Goal: Task Accomplishment & Management: Manage account settings

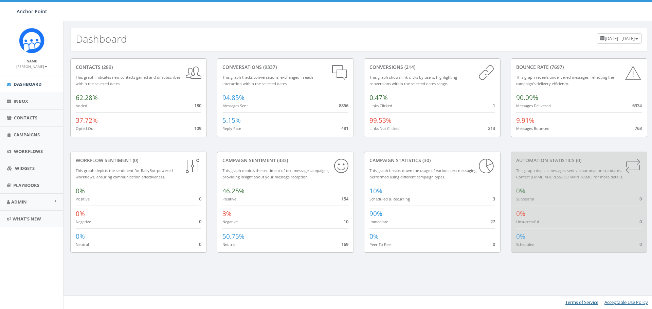
scroll to position [247, 0]
click at [28, 135] on span "Campaigns" at bounding box center [27, 135] width 26 height 6
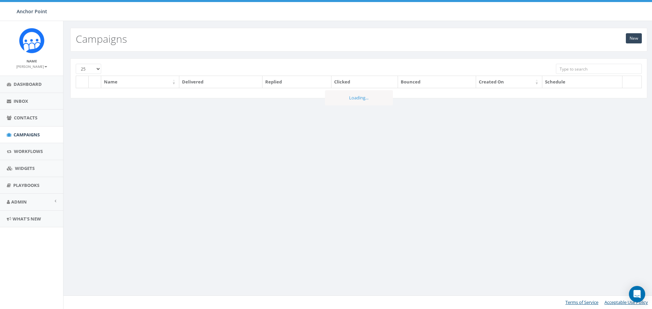
scroll to position [247, 0]
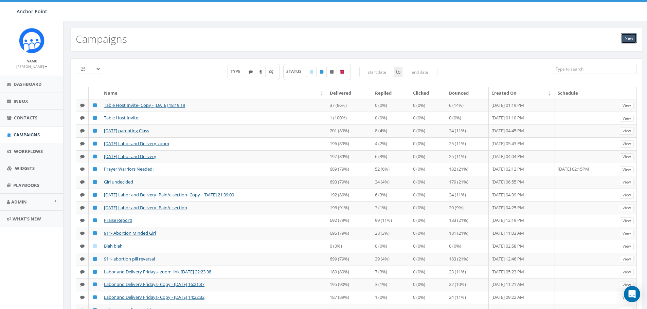
click at [632, 37] on link "New" at bounding box center [629, 38] width 16 height 10
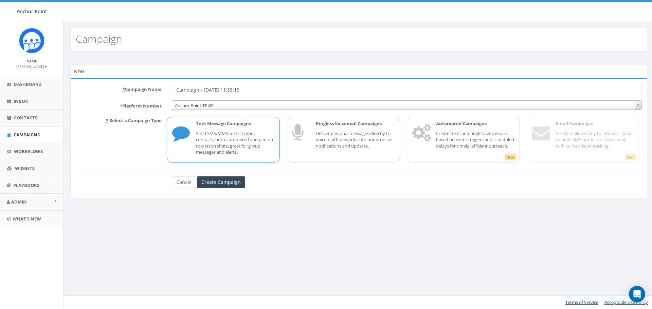
scroll to position [247, 0]
drag, startPoint x: 221, startPoint y: 90, endPoint x: 141, endPoint y: 84, distance: 80.4
click at [141, 84] on div "* Campaign Name Campaign - 09/04/2025, 11:33:15 * Platform Number Anchor Point …" at bounding box center [358, 138] width 577 height 121
type input "Burn at the HH"
click at [222, 185] on input "Create Campaign" at bounding box center [221, 183] width 48 height 12
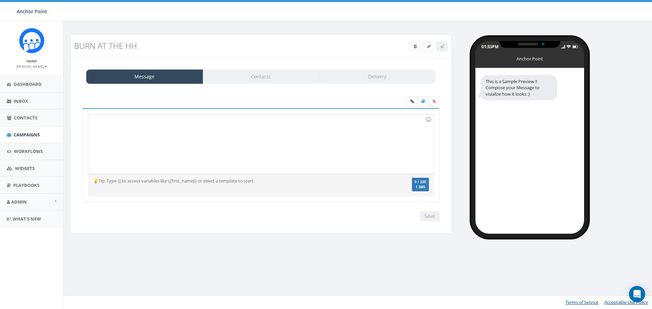
scroll to position [247, 0]
click at [163, 130] on div at bounding box center [260, 143] width 345 height 59
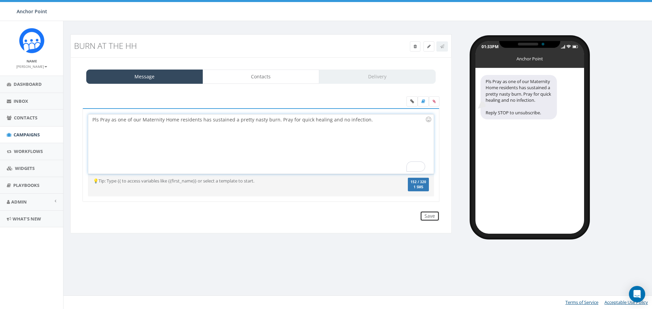
click at [431, 214] on input "Save" at bounding box center [429, 216] width 19 height 10
click at [261, 76] on link "Contacts" at bounding box center [261, 77] width 117 height 14
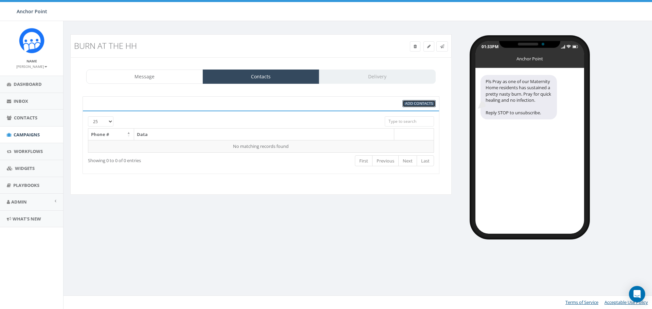
click at [424, 104] on span "Add Contacts" at bounding box center [419, 103] width 28 height 5
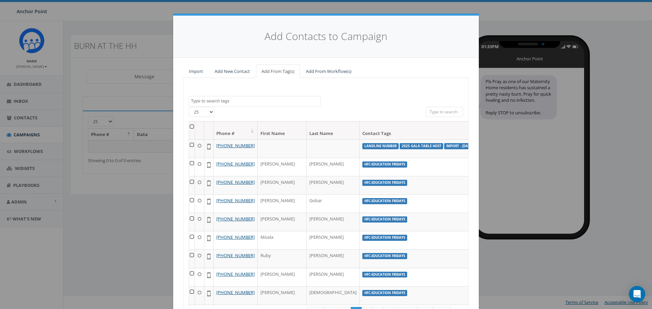
click at [190, 127] on th at bounding box center [192, 131] width 6 height 18
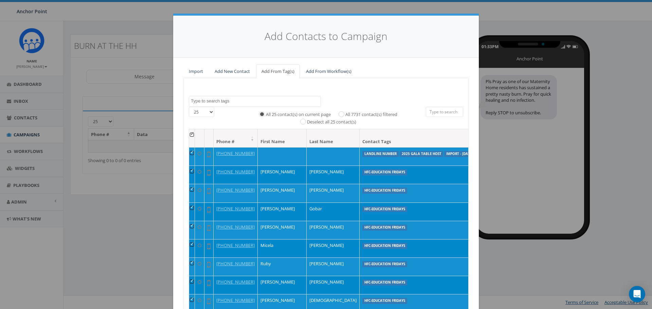
click at [243, 101] on textarea "Search" at bounding box center [256, 101] width 130 height 6
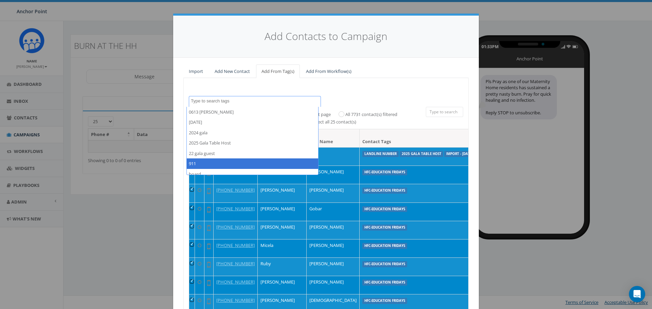
select select "911"
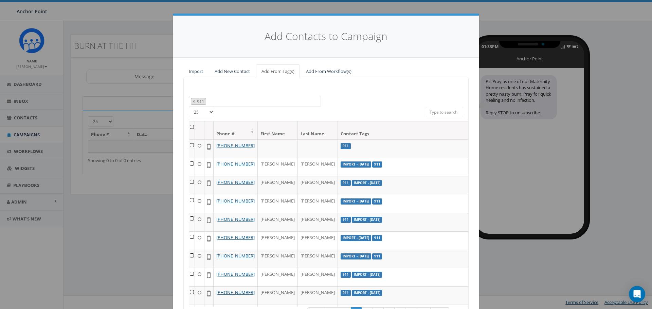
click at [190, 127] on th at bounding box center [192, 131] width 6 height 18
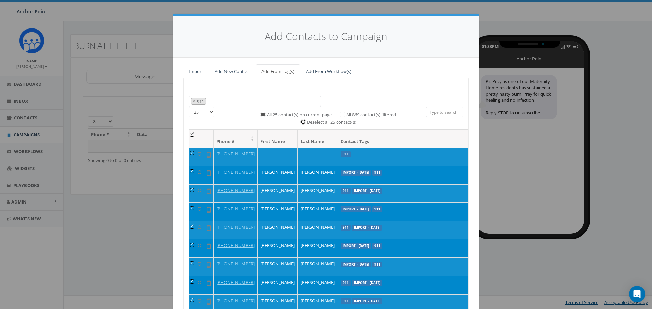
click at [303, 121] on input "Deselect all 25 contact(s)" at bounding box center [305, 121] width 4 height 4
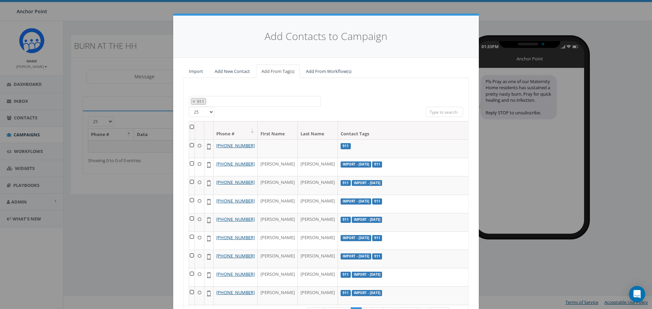
click at [190, 127] on th at bounding box center [192, 131] width 6 height 18
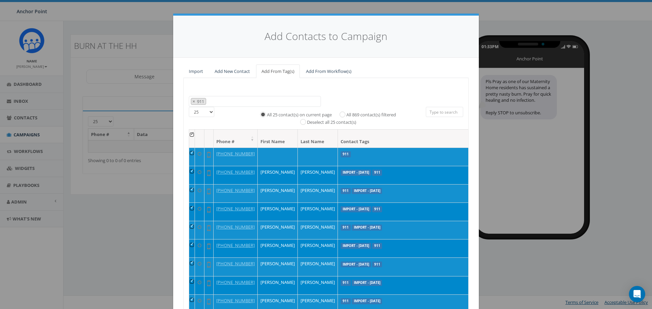
click at [210, 112] on select "25 50 100" at bounding box center [201, 112] width 25 height 10
click at [221, 117] on div "25 50 100" at bounding box center [231, 113] width 85 height 12
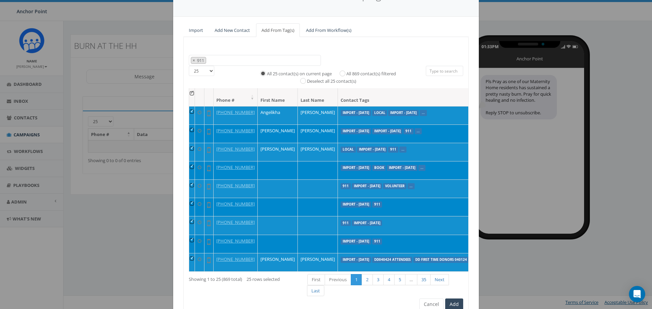
scroll to position [73, 0]
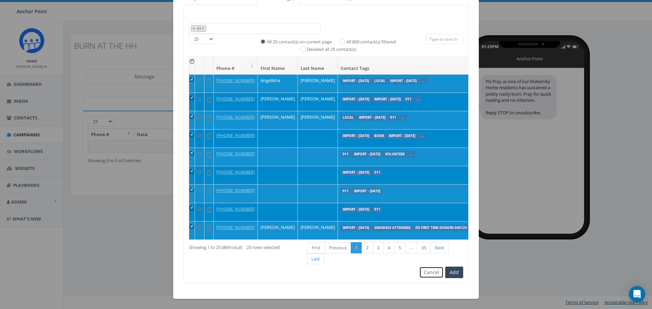
click at [432, 271] on button "Cancel" at bounding box center [432, 273] width 24 height 12
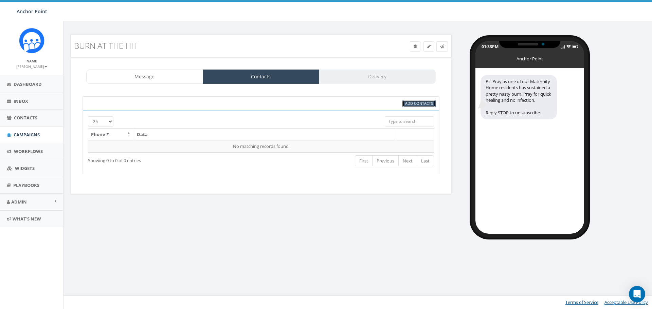
click at [424, 104] on span "Add Contacts" at bounding box center [419, 103] width 28 height 5
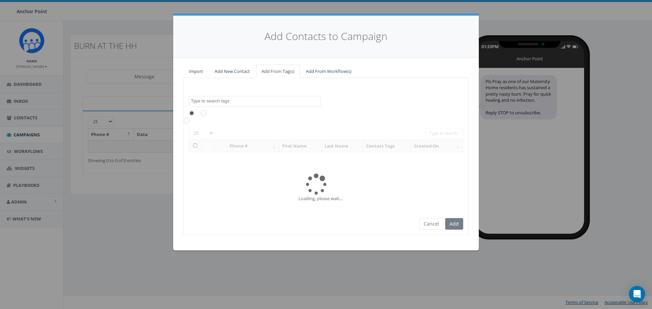
scroll to position [0, 0]
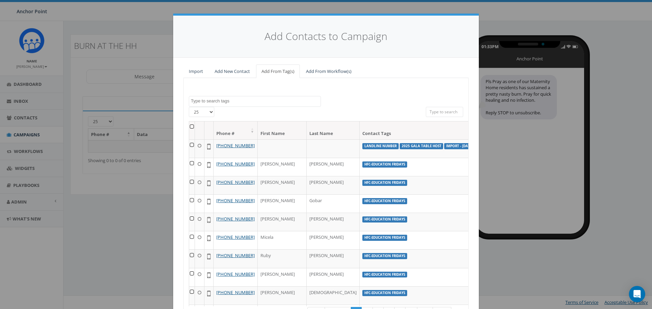
click at [233, 100] on textarea "Search" at bounding box center [256, 101] width 130 height 6
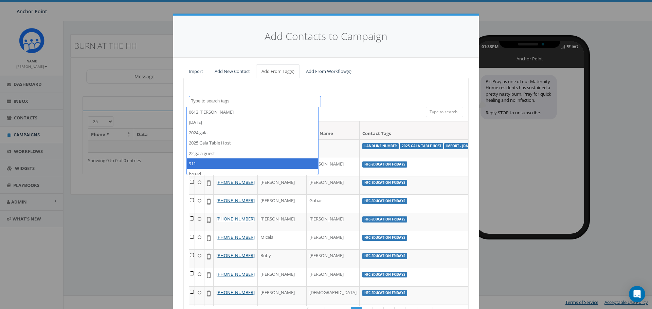
select select "911"
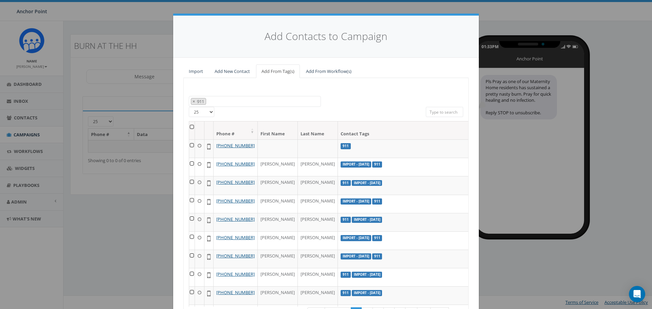
click at [191, 127] on th at bounding box center [192, 131] width 6 height 18
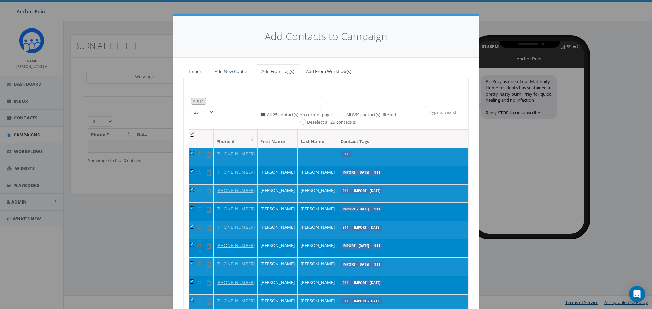
click at [346, 113] on label "All 869 contact(s) filtered" at bounding box center [371, 115] width 50 height 7
click at [342, 113] on input "All 869 contact(s) filtered" at bounding box center [344, 114] width 4 height 4
radio input "true"
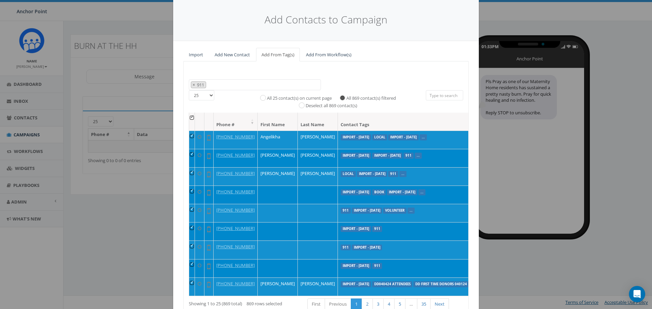
scroll to position [73, 0]
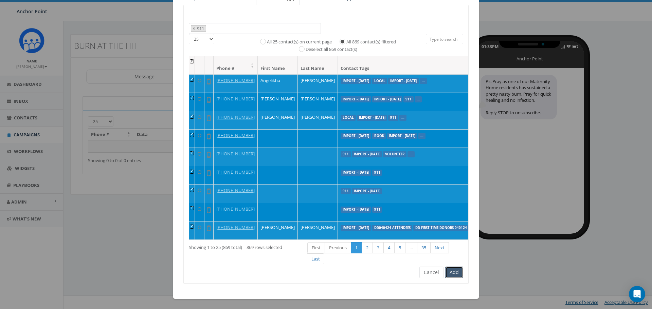
click at [454, 274] on button "Add" at bounding box center [454, 273] width 18 height 12
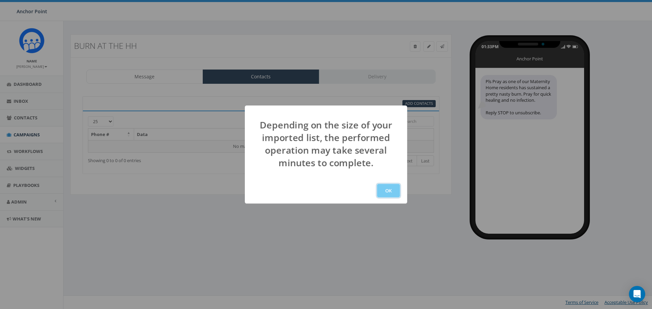
click at [388, 190] on button "OK" at bounding box center [388, 191] width 23 height 14
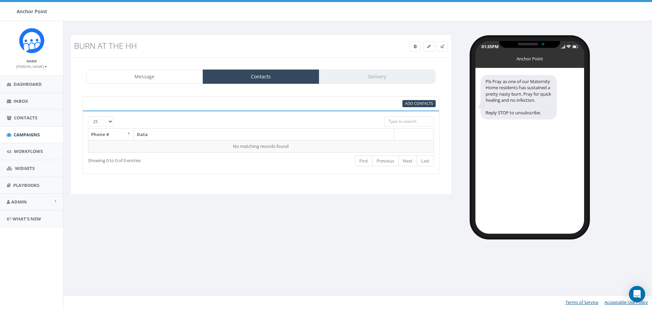
drag, startPoint x: 377, startPoint y: 70, endPoint x: 377, endPoint y: 77, distance: 7.2
click at [376, 78] on div "Message Contacts Delivery" at bounding box center [261, 77] width 350 height 14
click at [377, 77] on div "Message Contacts Delivery" at bounding box center [261, 77] width 350 height 14
click at [24, 102] on span "Inbox" at bounding box center [21, 101] width 15 height 6
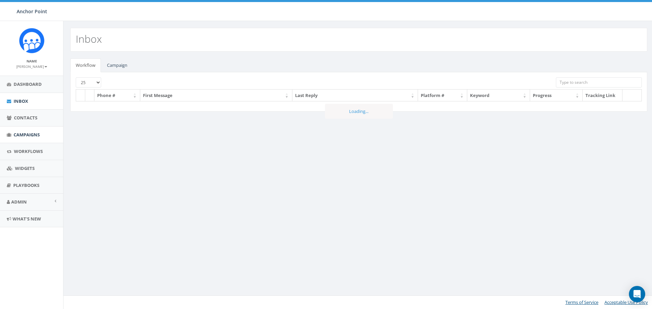
click at [28, 132] on span "Campaigns" at bounding box center [27, 135] width 26 height 6
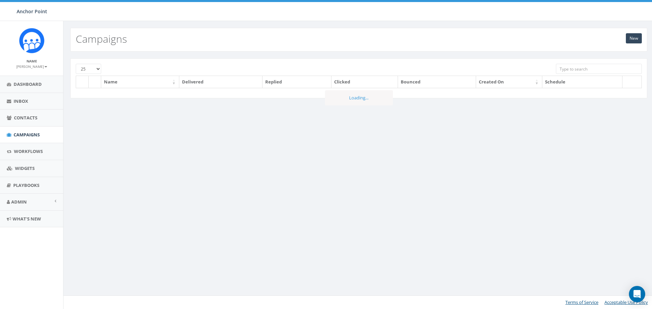
scroll to position [247, 0]
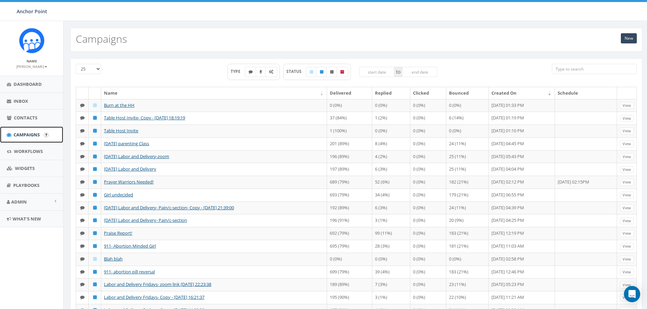
click at [24, 135] on span "Campaigns" at bounding box center [27, 135] width 26 height 6
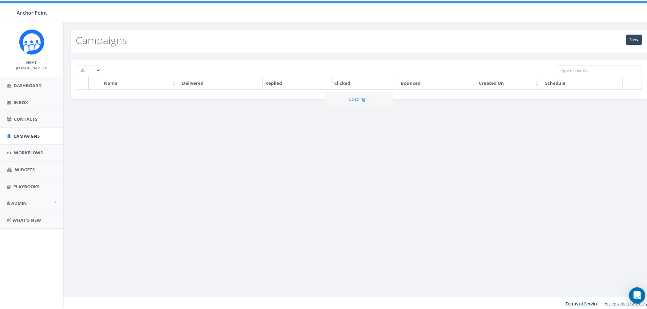
scroll to position [247, 0]
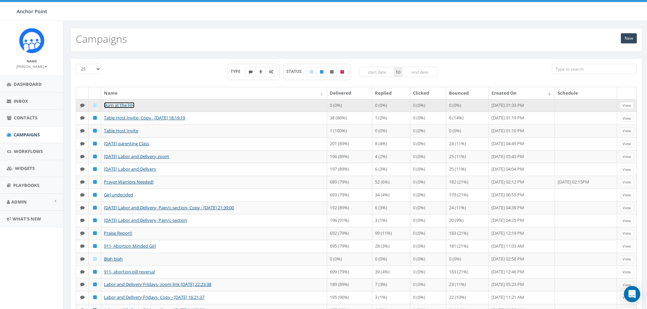
click at [120, 105] on link "Burn at the HH" at bounding box center [119, 105] width 31 height 6
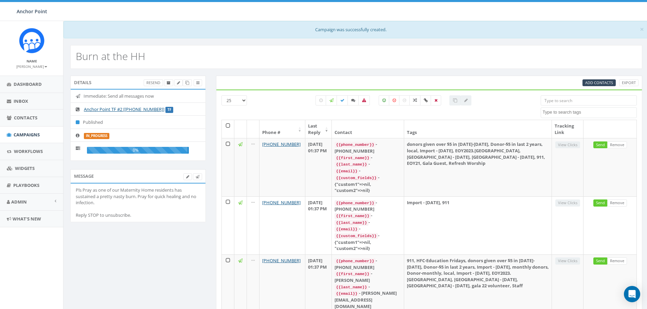
select select
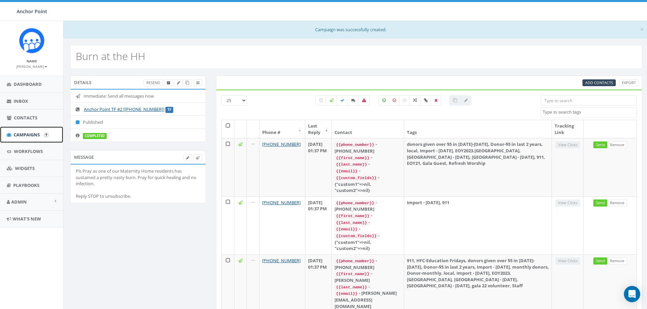
click at [26, 135] on span "Campaigns" at bounding box center [27, 135] width 26 height 6
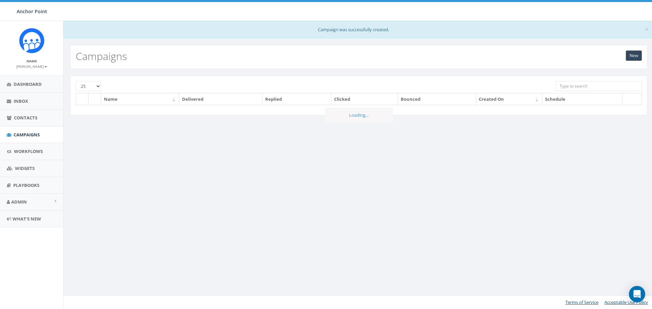
scroll to position [247, 0]
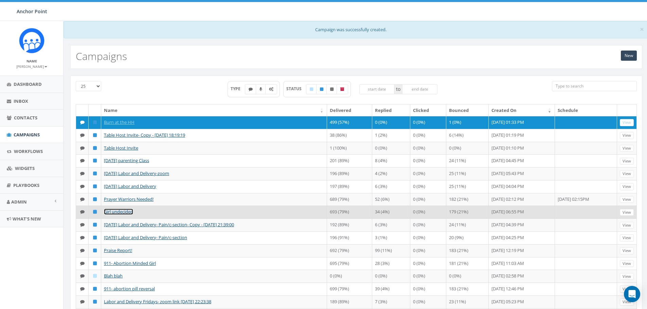
click at [119, 215] on link "Girl undecided" at bounding box center [118, 212] width 29 height 6
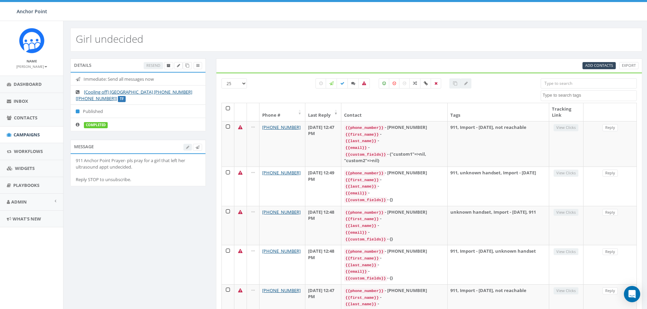
select select
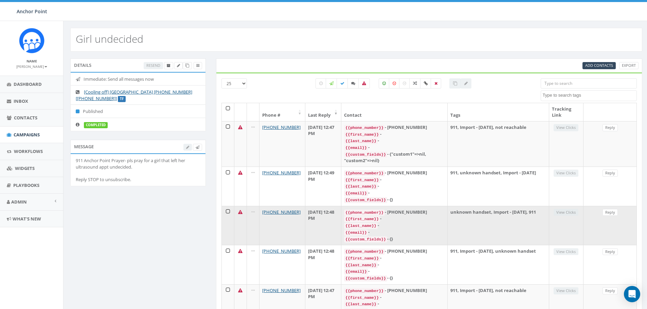
scroll to position [247, 0]
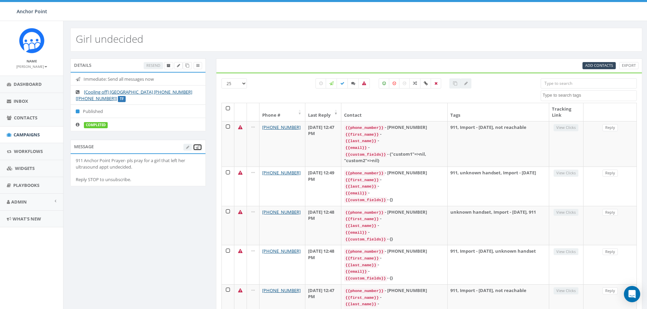
click at [198, 147] on icon at bounding box center [198, 148] width 4 height 4
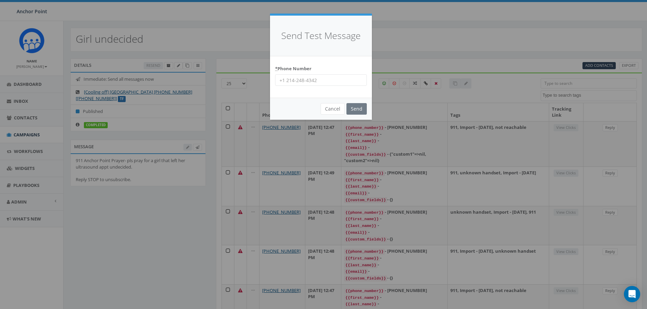
click at [304, 81] on input "* Phone Number" at bounding box center [321, 80] width 92 height 12
click at [303, 81] on input "* Phone Number" at bounding box center [321, 80] width 92 height 12
click at [321, 76] on input "* Phone Number" at bounding box center [321, 80] width 92 height 12
click at [277, 68] on abbr "*" at bounding box center [276, 69] width 2 height 6
click at [277, 74] on input "* Phone Number" at bounding box center [321, 80] width 92 height 12
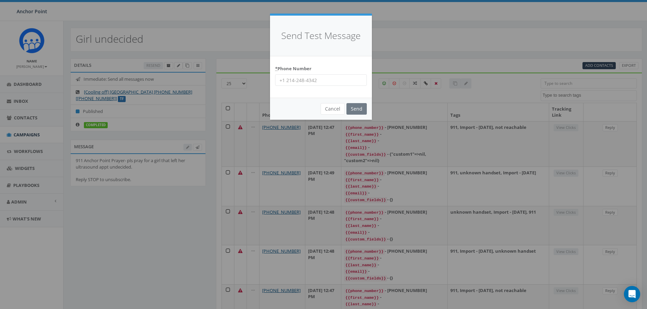
click at [285, 77] on input "* Phone Number" at bounding box center [321, 80] width 92 height 12
click at [334, 109] on button "Cancel" at bounding box center [333, 109] width 24 height 12
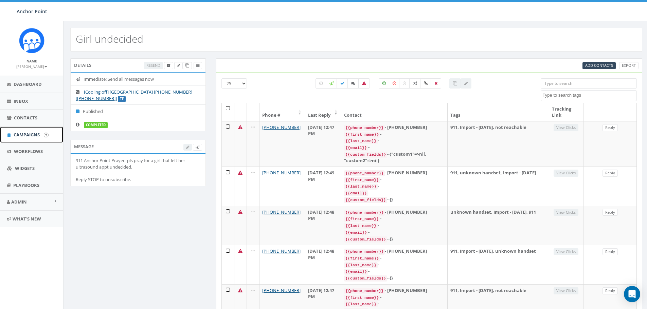
click at [22, 135] on span "Campaigns" at bounding box center [27, 135] width 26 height 6
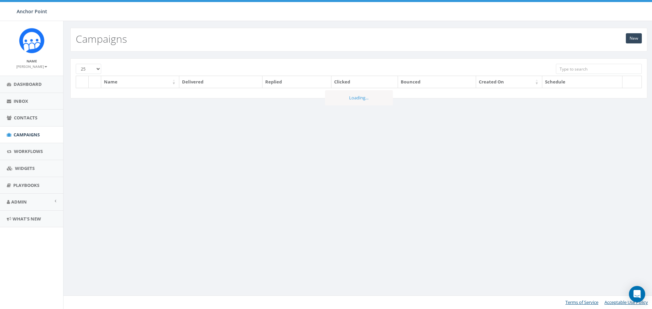
scroll to position [247, 0]
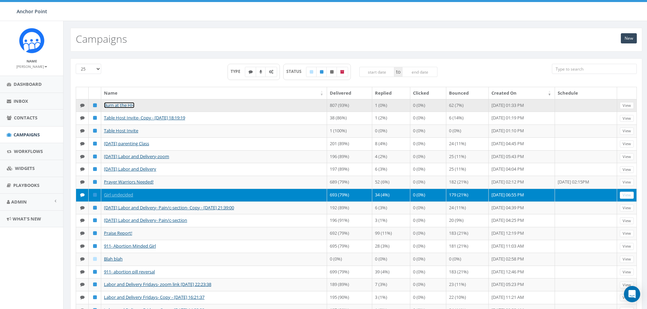
click at [118, 104] on link "Burn at the HH" at bounding box center [119, 105] width 31 height 6
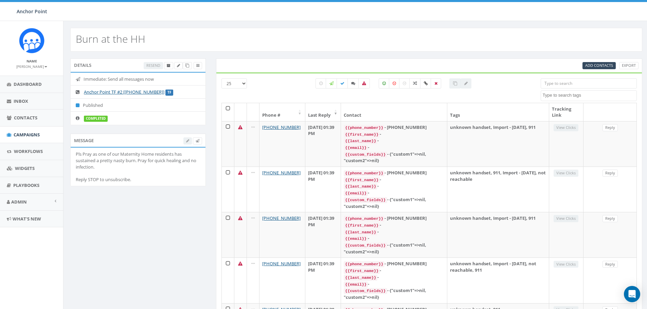
select select
click at [128, 92] on link "Anchor Point TF #2 [[PHONE_NUMBER]]" at bounding box center [124, 92] width 81 height 6
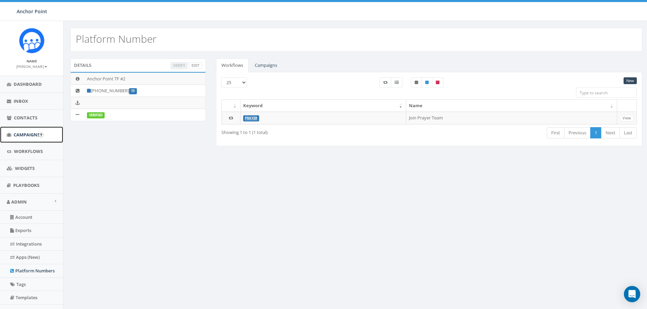
click at [27, 135] on span "Campaigns" at bounding box center [27, 135] width 26 height 6
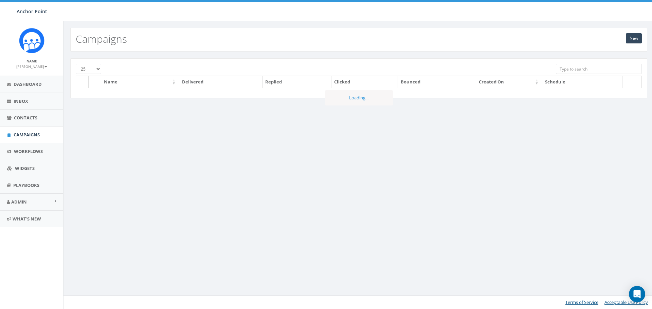
scroll to position [247, 0]
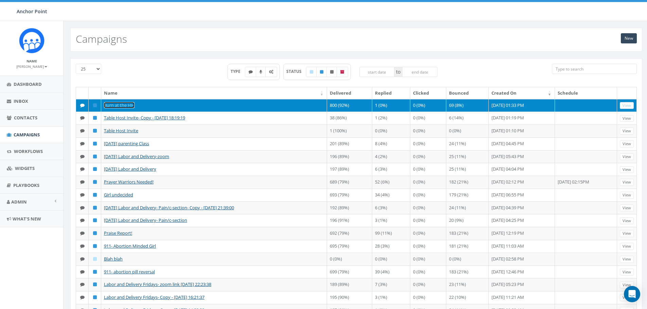
click at [115, 105] on link "Burn at the HH" at bounding box center [119, 105] width 31 height 6
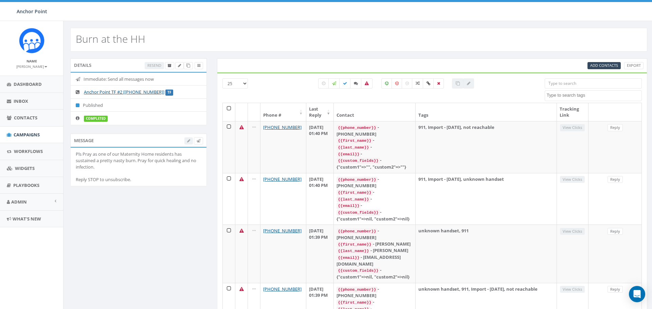
select select
click at [165, 92] on label "TF" at bounding box center [169, 93] width 8 height 6
click at [145, 91] on link "Anchor Point TF #2 [+1 844-620-1250]" at bounding box center [124, 92] width 81 height 6
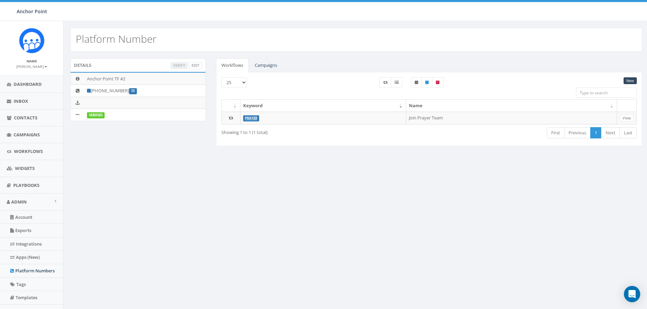
scroll to position [247, 0]
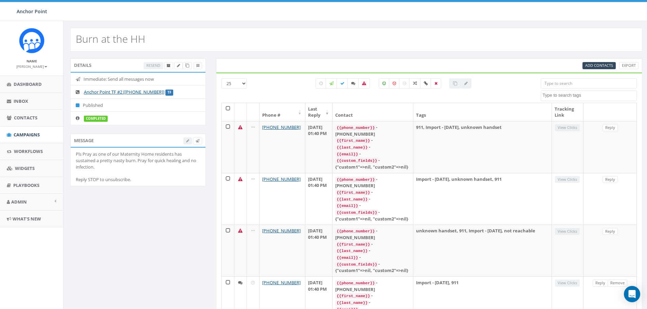
select select
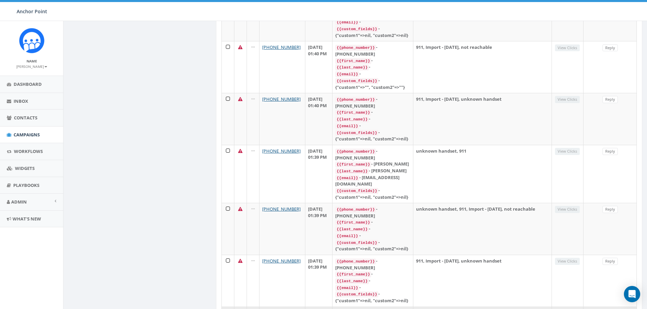
scroll to position [340, 0]
click at [24, 133] on span "Campaigns" at bounding box center [27, 135] width 26 height 6
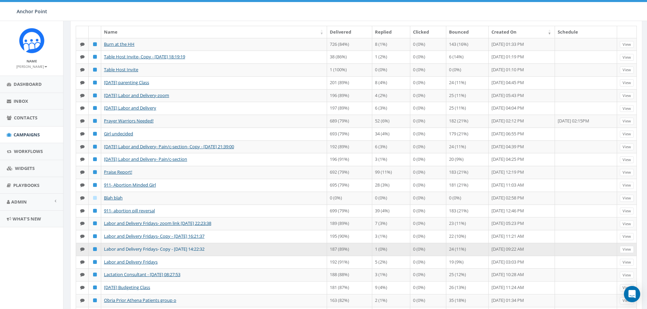
scroll to position [68, 0]
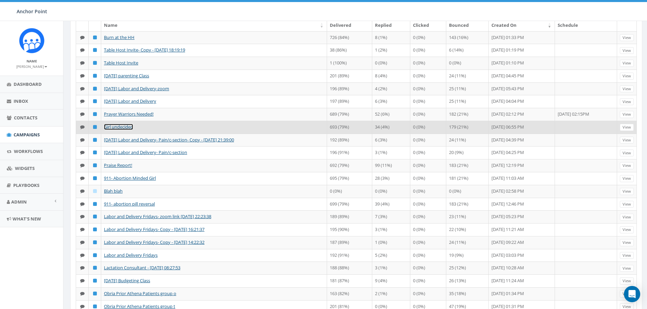
drag, startPoint x: 114, startPoint y: 149, endPoint x: 119, endPoint y: 151, distance: 5.3
click at [114, 130] on link "Girl undecided" at bounding box center [118, 127] width 29 height 6
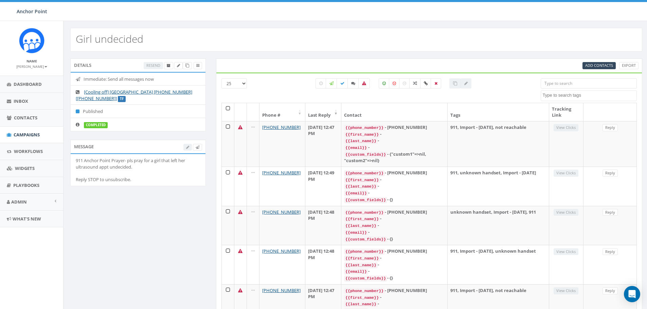
select select
click at [597, 66] on span "Add Contacts" at bounding box center [599, 65] width 28 height 5
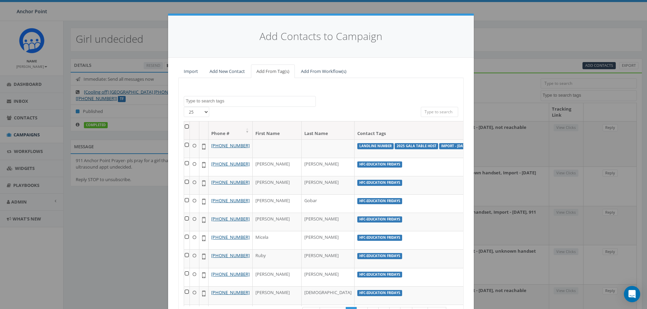
click at [215, 100] on textarea "Search" at bounding box center [251, 101] width 130 height 6
drag, startPoint x: 355, startPoint y: 108, endPoint x: 313, endPoint y: 109, distance: 42.5
click at [355, 108] on div at bounding box center [321, 114] width 190 height 14
click at [221, 102] on textarea "Search" at bounding box center [251, 101] width 130 height 6
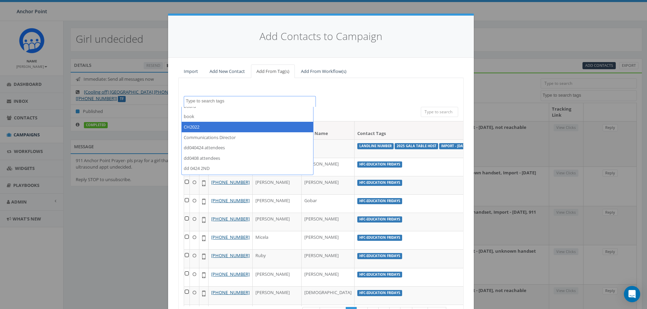
scroll to position [34, 0]
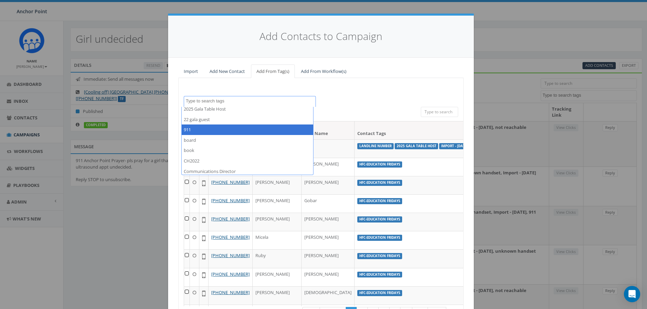
select select "911"
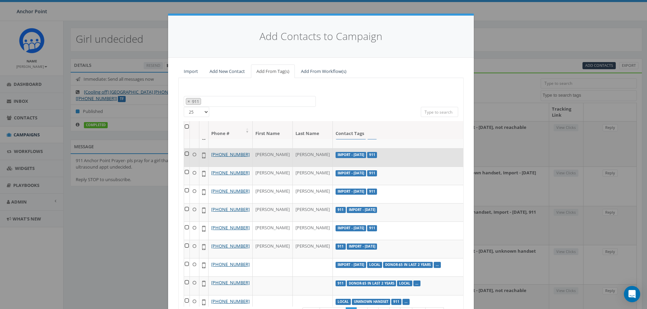
scroll to position [0, 0]
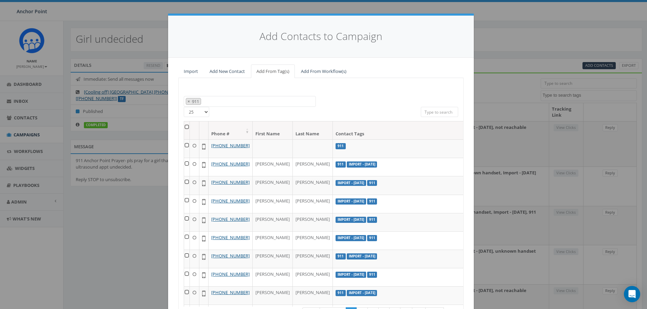
click at [434, 112] on input "search" at bounding box center [439, 112] width 37 height 10
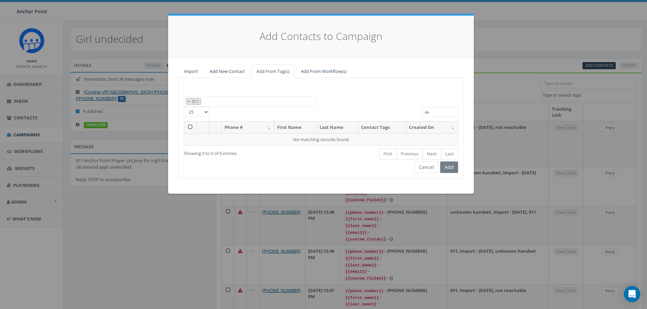
type input "d"
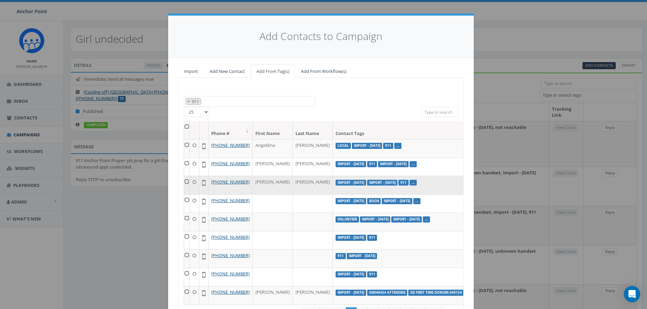
scroll to position [65, 0]
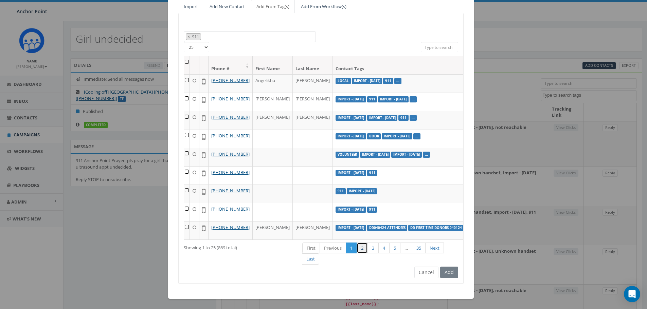
click at [363, 248] on link "2" at bounding box center [362, 248] width 11 height 11
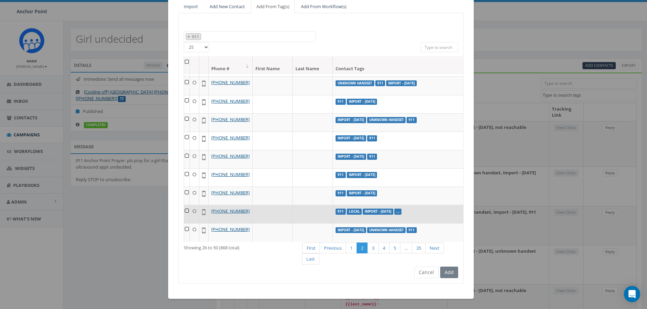
scroll to position [0, 0]
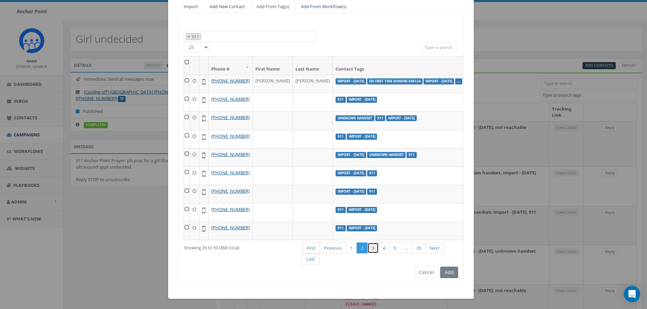
click at [374, 249] on link "3" at bounding box center [373, 248] width 11 height 11
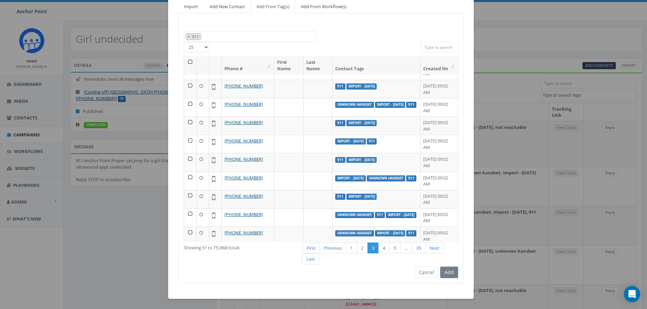
scroll to position [295, 0]
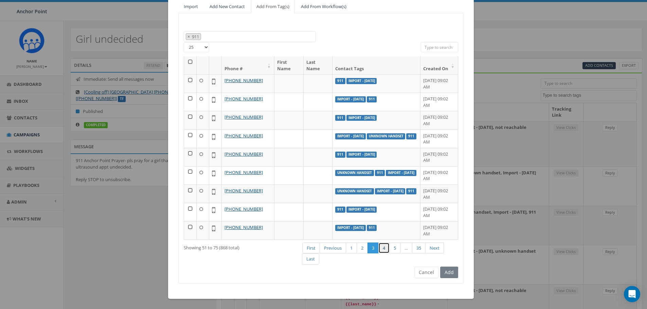
click at [384, 247] on link "4" at bounding box center [383, 248] width 11 height 11
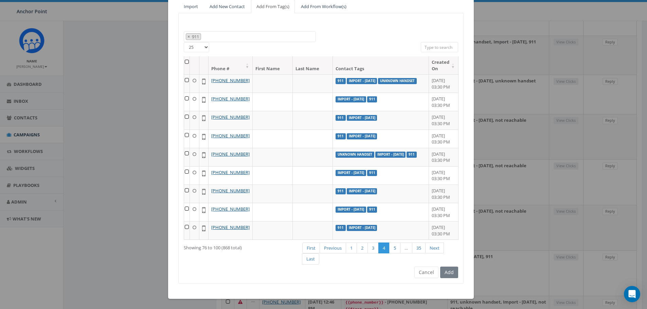
scroll to position [204, 0]
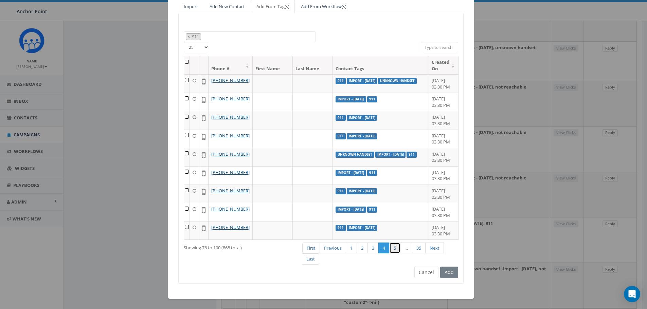
click at [395, 248] on link "5" at bounding box center [394, 248] width 11 height 11
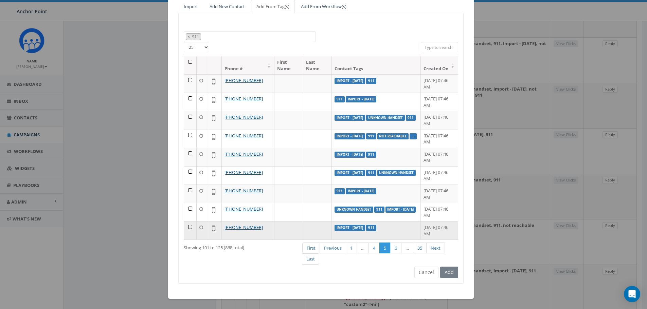
scroll to position [914, 0]
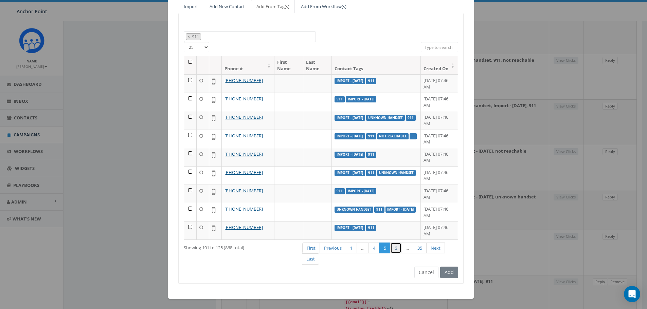
click at [394, 248] on link "6" at bounding box center [395, 248] width 11 height 11
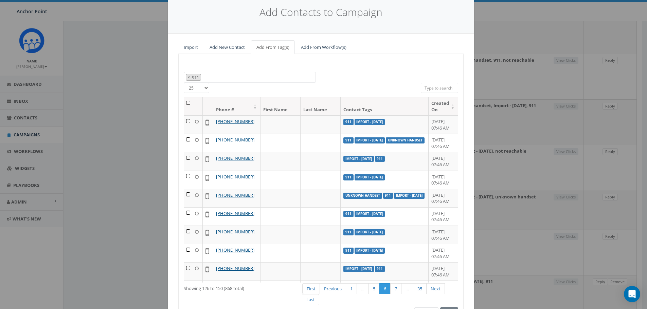
scroll to position [0, 0]
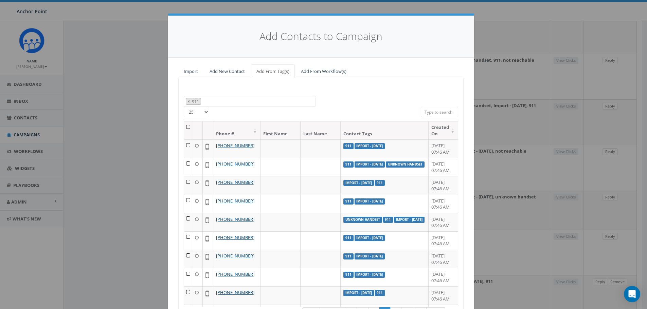
click at [244, 101] on span "× 911" at bounding box center [250, 101] width 132 height 11
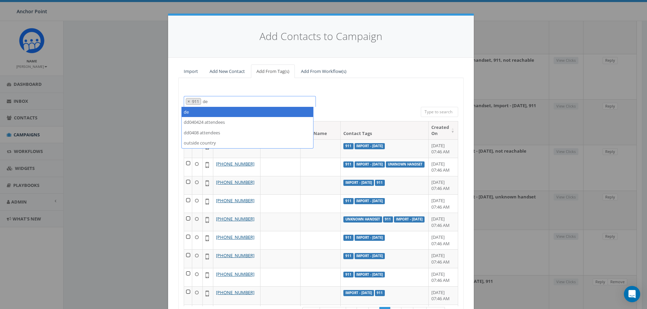
type textarea "d"
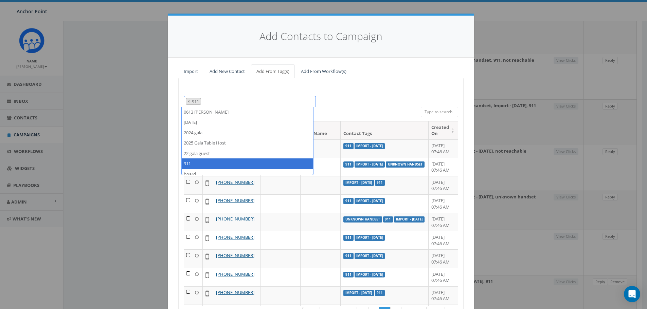
select select
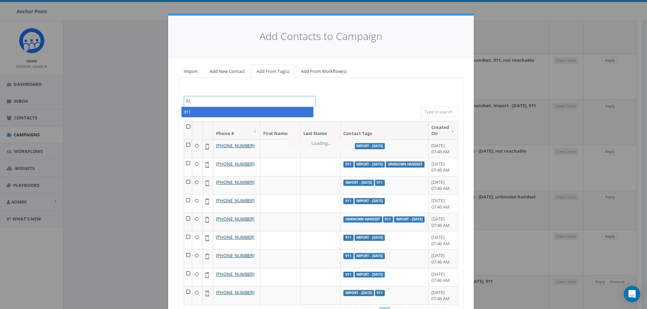
type textarea "9"
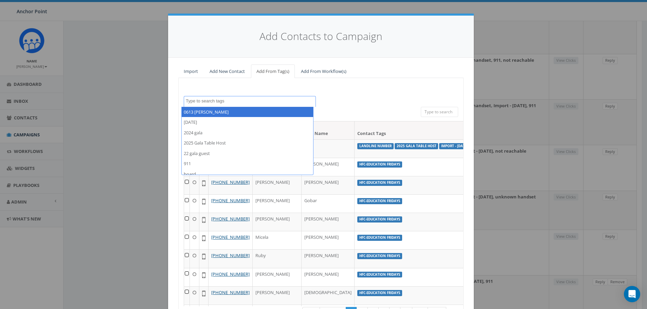
click at [18, 117] on div "Add Contacts to Campaign Import Add New Contact Add From Tag(s) Add From Workfl…" at bounding box center [323, 154] width 647 height 309
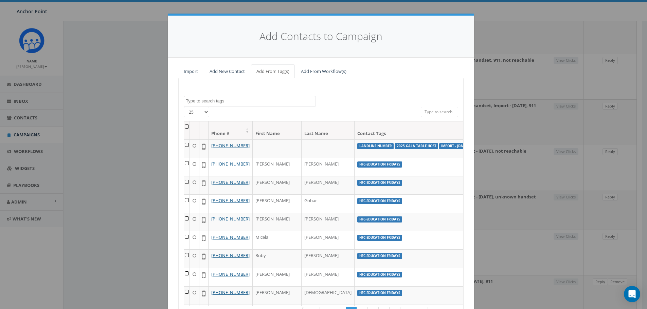
click at [19, 117] on div "Add Contacts to Campaign Import Add New Contact Add From Tag(s) Add From Workfl…" at bounding box center [323, 154] width 647 height 309
click at [120, 106] on div "Add Contacts to Campaign Import Add New Contact Add From Tag(s) Add From Workfl…" at bounding box center [323, 154] width 647 height 309
click at [113, 106] on div "Add Contacts to Campaign Import Add New Contact Add From Tag(s) Add From Workfl…" at bounding box center [323, 154] width 647 height 309
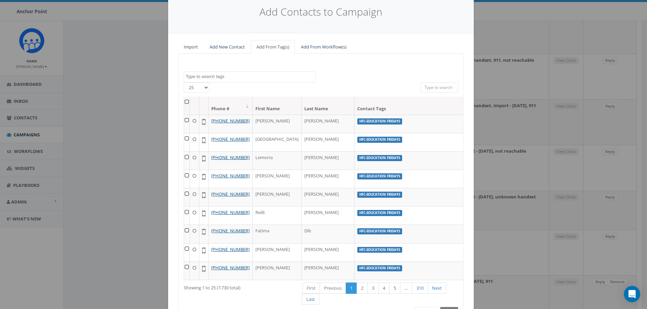
scroll to position [65, 0]
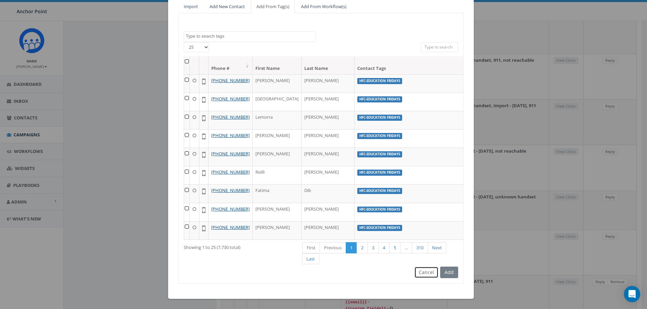
click at [429, 274] on button "Cancel" at bounding box center [426, 273] width 24 height 12
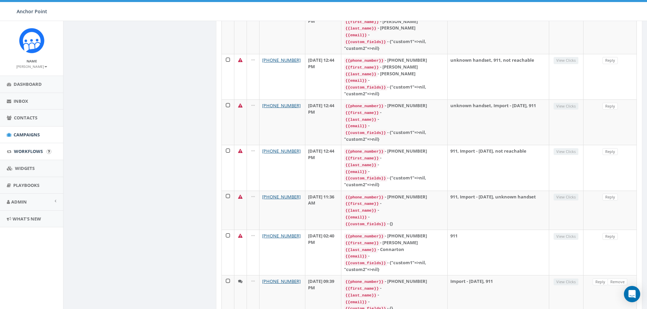
scroll to position [0, 0]
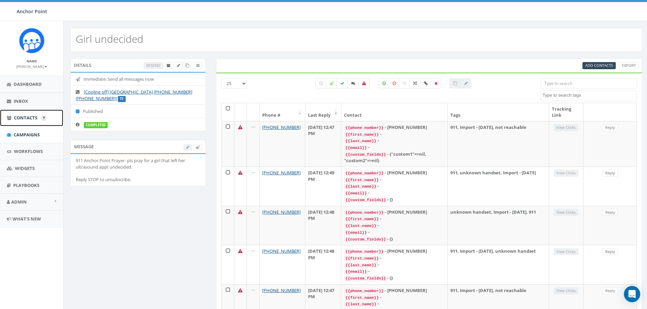
click at [28, 114] on link "Contacts" at bounding box center [31, 118] width 63 height 17
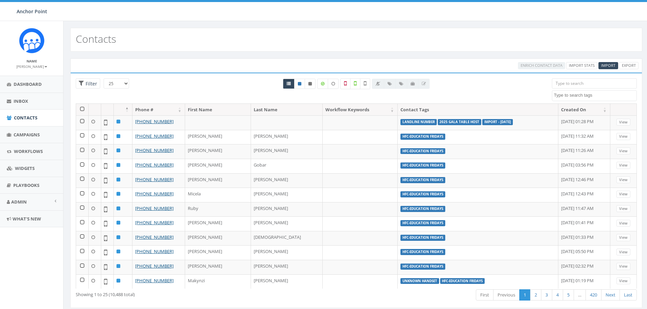
select select
click at [575, 82] on input "search" at bounding box center [594, 83] width 85 height 10
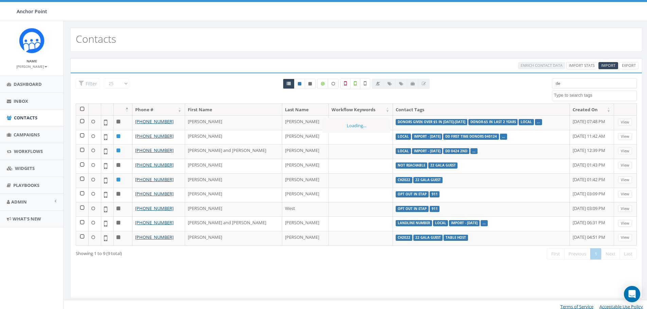
type input "d"
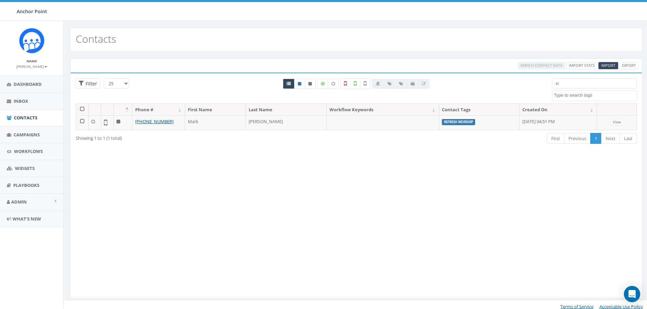
type input "s"
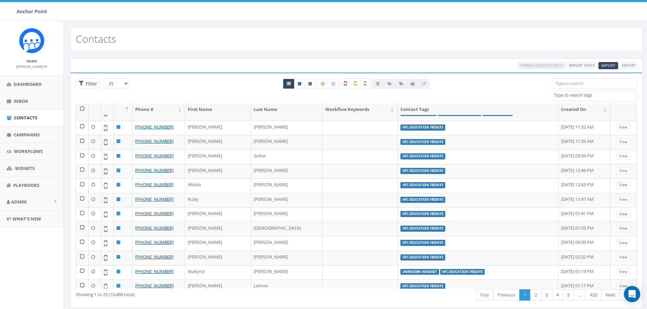
scroll to position [0, 0]
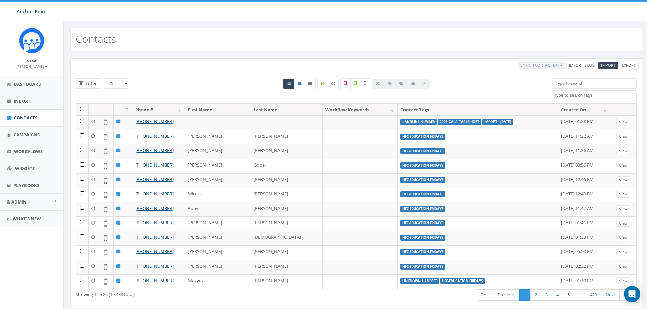
click at [179, 111] on th "Phone #" at bounding box center [158, 110] width 53 height 12
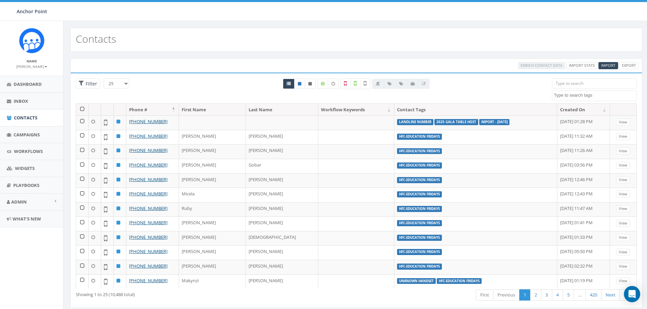
click at [173, 109] on th "Phone #" at bounding box center [152, 110] width 53 height 12
click at [173, 110] on th "Phone #" at bounding box center [152, 110] width 53 height 12
click at [86, 82] on span "Filter" at bounding box center [90, 84] width 13 height 6
radio input "true"
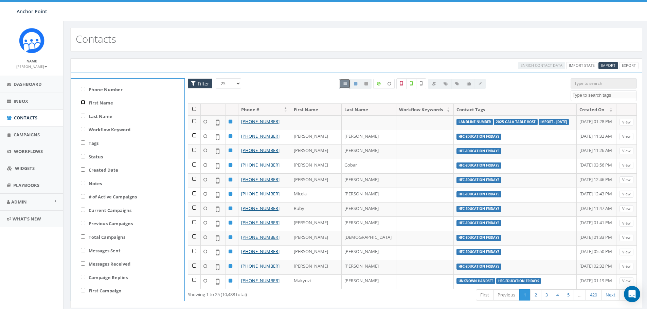
click at [83, 102] on input "First Name" at bounding box center [83, 102] width 4 height 4
checkbox input "true"
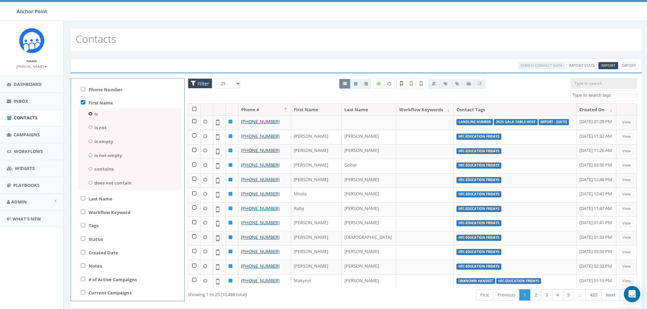
click at [89, 113] on input "is" at bounding box center [90, 114] width 4 height 4
radio input "true"
click at [115, 123] on textarea "Search" at bounding box center [134, 124] width 88 height 6
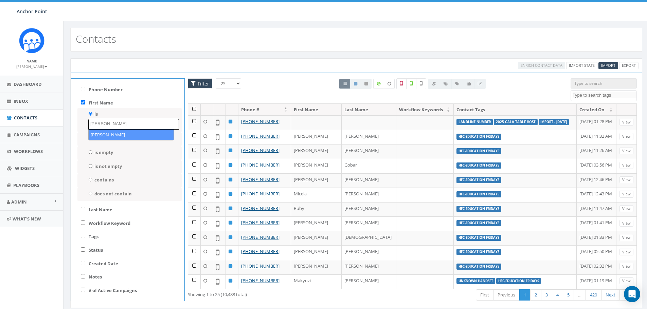
type textarea "Debbie"
select select "Debbie"
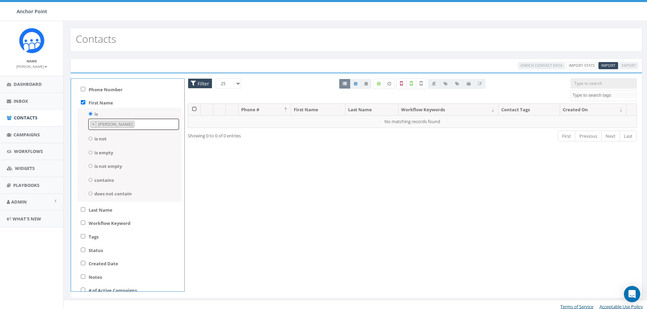
type textarea "Debbie"
select select
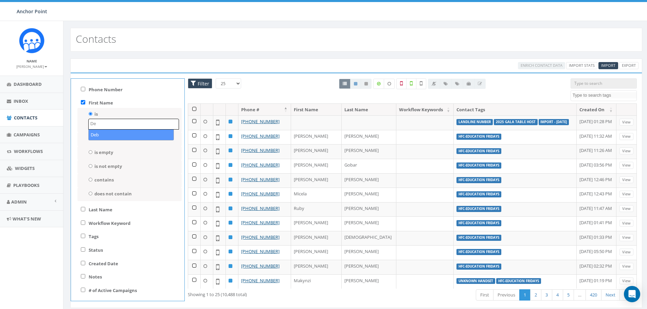
type textarea "D"
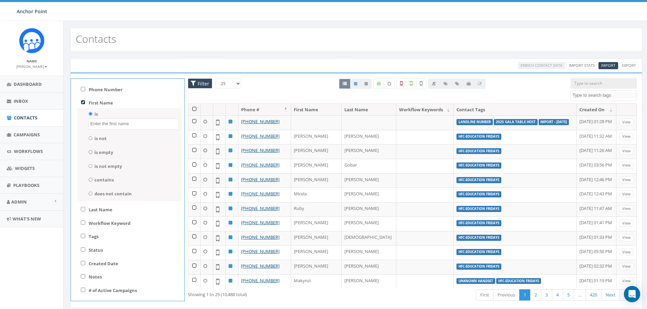
click at [84, 104] on input "First Name" at bounding box center [83, 102] width 4 height 4
checkbox input "false"
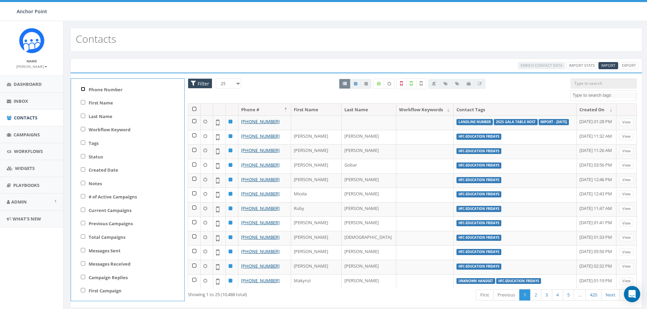
click at [84, 90] on input "Phone Number" at bounding box center [83, 89] width 4 height 4
checkbox input "true"
click at [90, 101] on input "is" at bounding box center [90, 101] width 4 height 4
radio input "true"
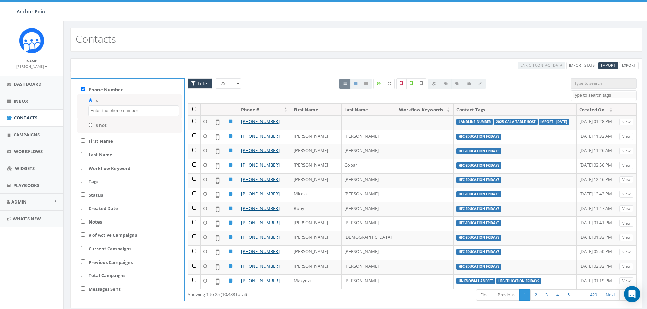
click at [104, 112] on textarea "Search" at bounding box center [134, 111] width 88 height 6
type textarea "2812368792"
select select "2812368792"
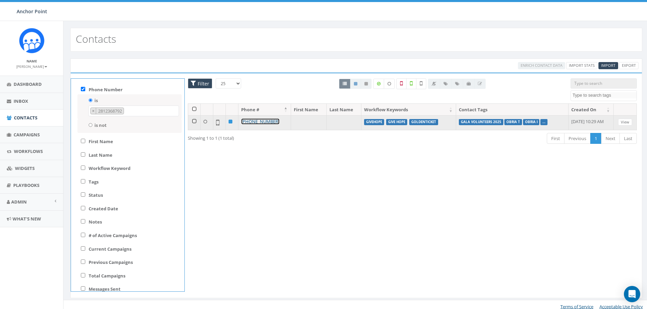
click at [263, 121] on link "+1 281-236-8792" at bounding box center [260, 122] width 38 height 6
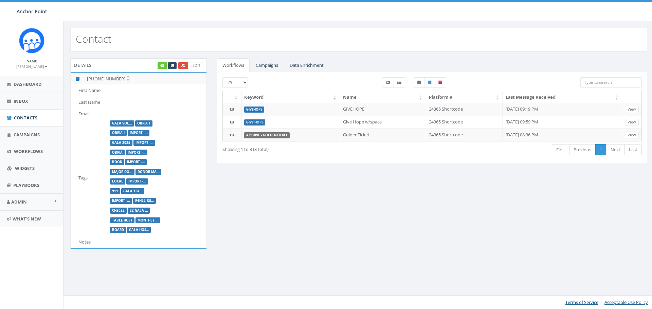
scroll to position [247, 0]
click at [197, 64] on link "Edit" at bounding box center [196, 65] width 13 height 7
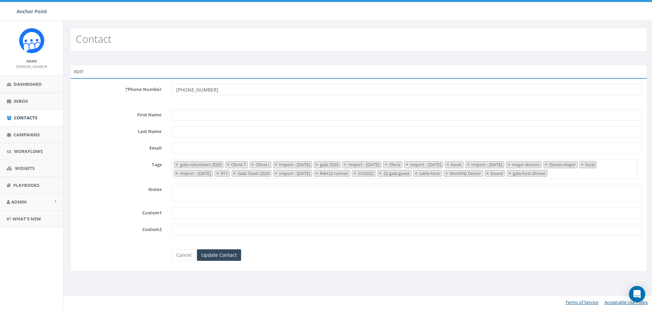
select select "gala volunteers 2025"
click at [193, 113] on input "First Name" at bounding box center [407, 115] width 470 height 12
type input "[PERSON_NAME]"
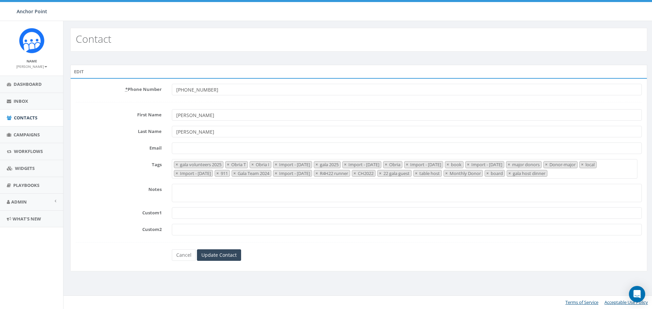
click at [611, 175] on span "× gala volunteers 2025 × Obria T × Obria I × Import - [DATE] × gala 2025 × Impo…" at bounding box center [405, 169] width 466 height 20
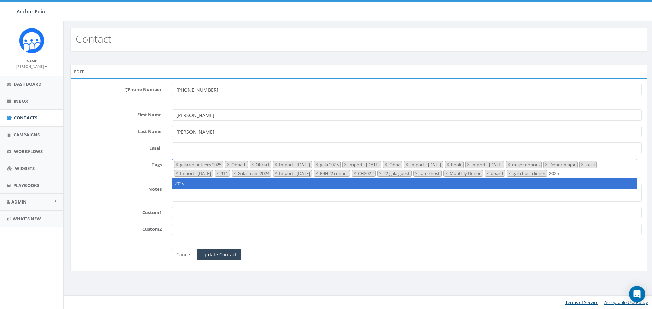
scroll to position [0, 0]
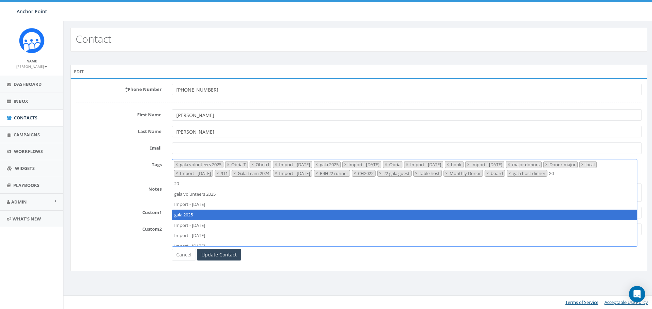
type textarea "2"
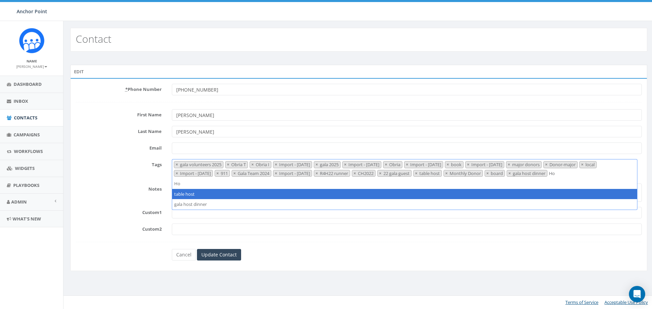
type textarea "H"
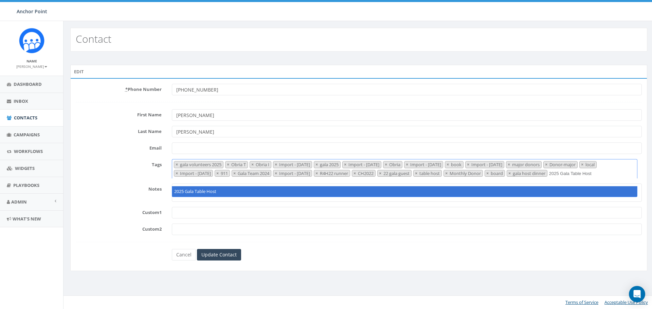
type textarea "2025 Gala Table Host"
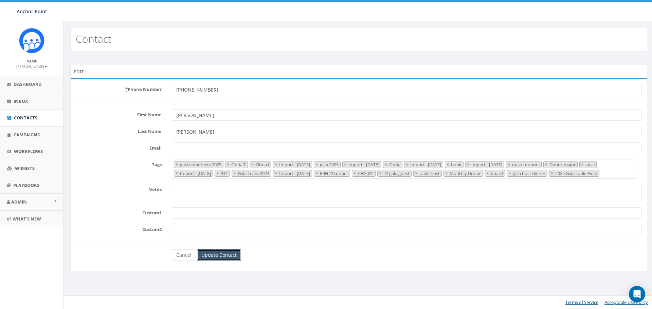
click at [218, 261] on input "Update Contact" at bounding box center [219, 256] width 44 height 12
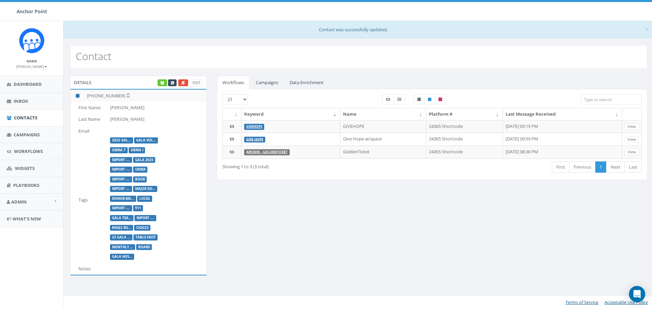
scroll to position [247, 0]
click at [269, 84] on link "Campaigns" at bounding box center [266, 83] width 33 height 14
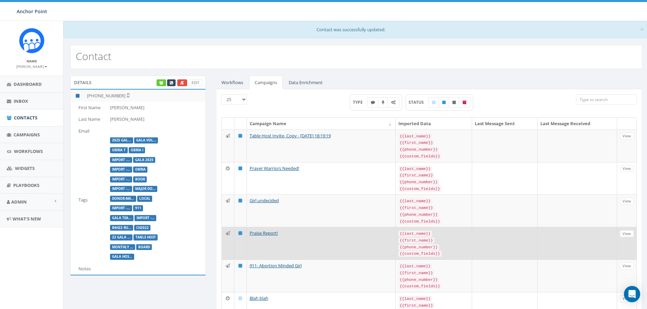
click at [227, 231] on icon at bounding box center [228, 233] width 4 height 4
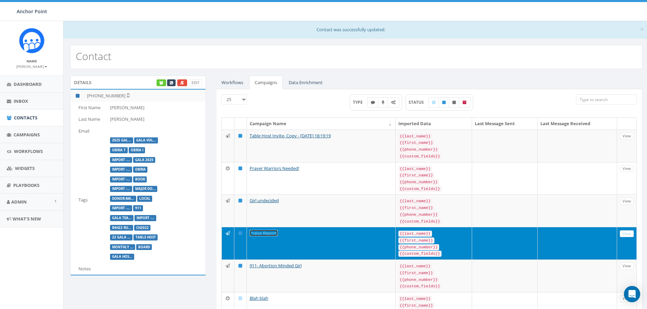
click at [259, 230] on link "Praise Report!" at bounding box center [264, 233] width 28 height 6
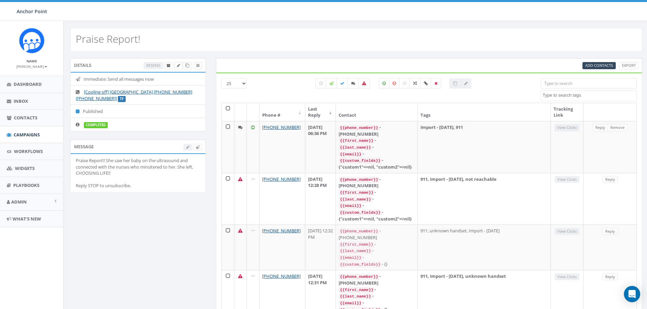
select select
click at [198, 147] on icon at bounding box center [198, 148] width 4 height 4
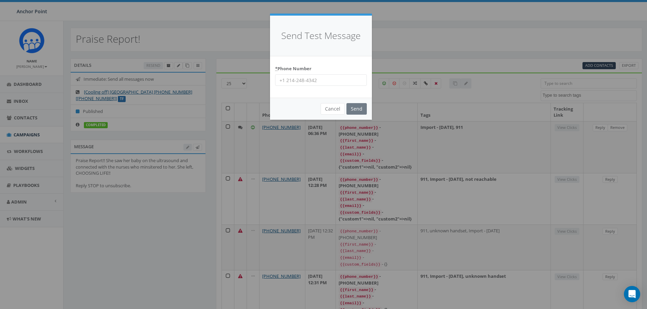
click at [301, 81] on input "* Phone Number" at bounding box center [321, 80] width 92 height 12
type input "2812368792"
click at [356, 108] on input "Send" at bounding box center [356, 109] width 20 height 12
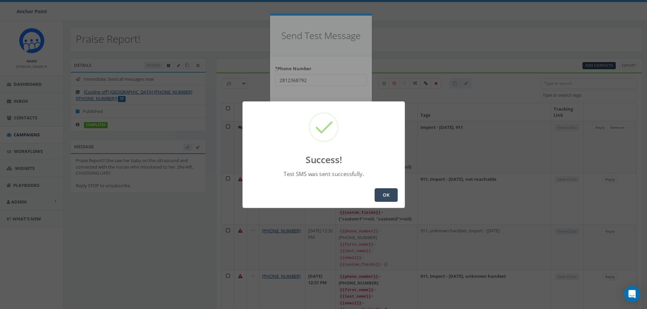
click at [376, 191] on button "OK" at bounding box center [386, 196] width 23 height 14
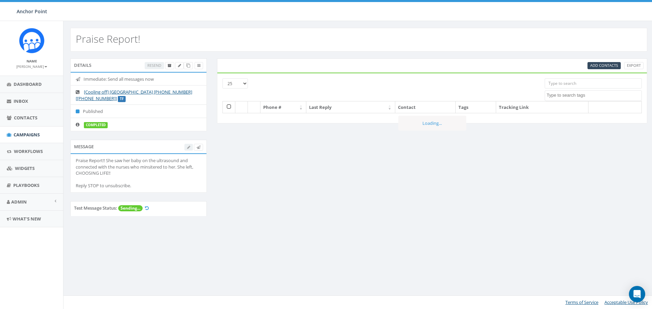
select select
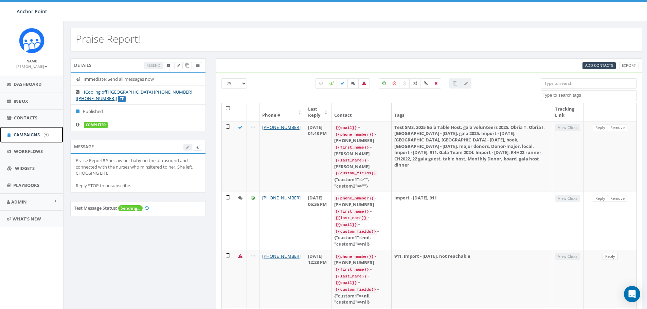
click at [29, 133] on span "Campaigns" at bounding box center [27, 135] width 26 height 6
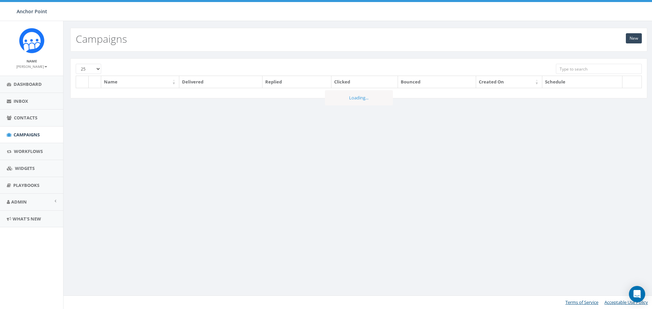
scroll to position [247, 0]
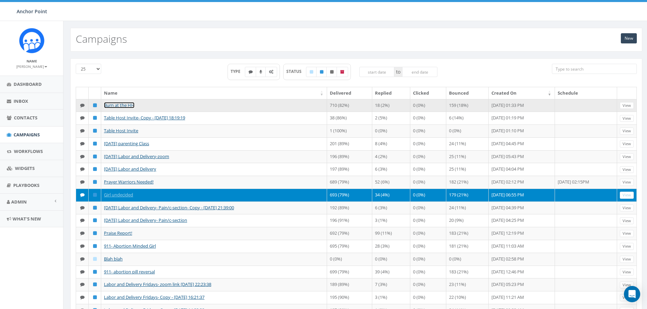
click at [125, 104] on link "Burn at the HH" at bounding box center [119, 105] width 31 height 6
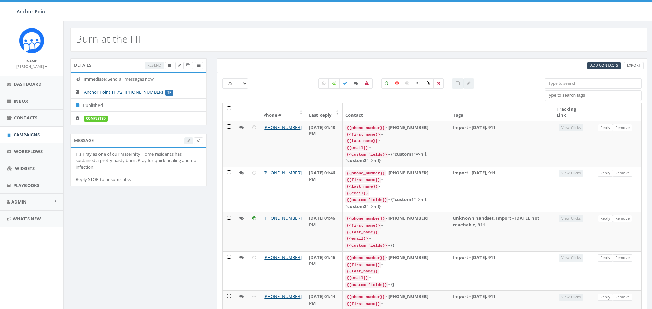
select select
click at [353, 83] on icon at bounding box center [353, 84] width 4 height 4
checkbox input "true"
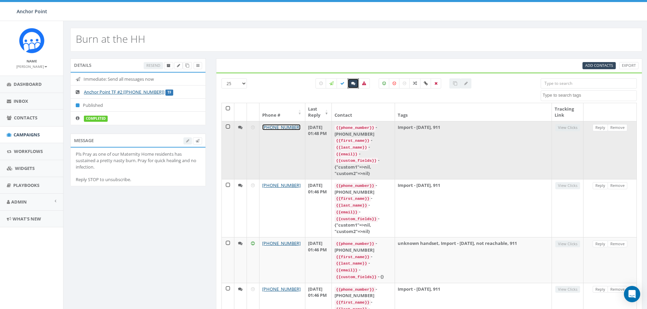
click at [279, 127] on link "[PHONE_NUMBER]" at bounding box center [281, 127] width 38 height 6
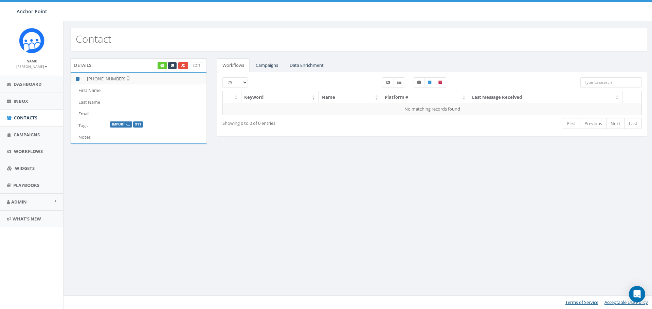
scroll to position [247, 0]
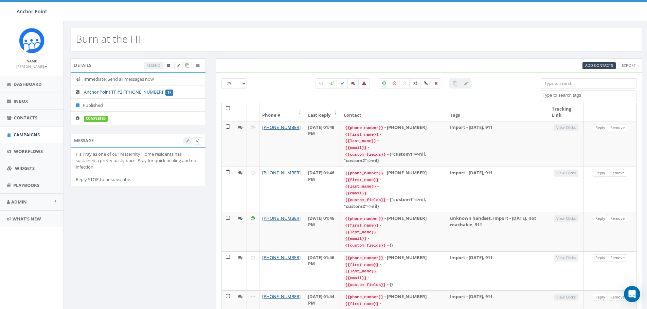
select select
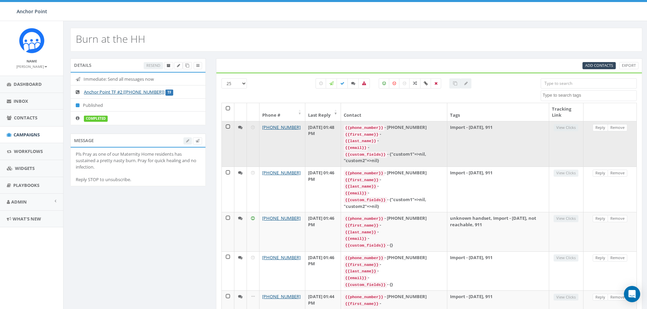
scroll to position [247, 0]
click at [603, 127] on link "Reply" at bounding box center [600, 127] width 15 height 7
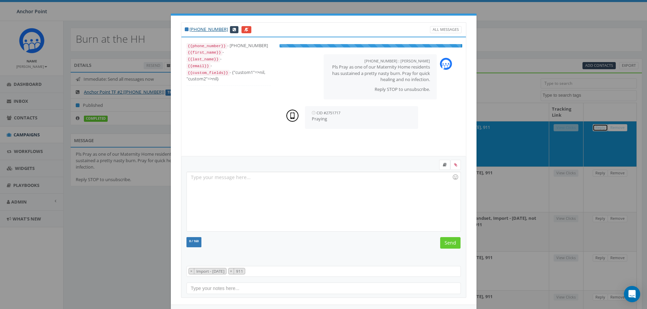
scroll to position [7, 0]
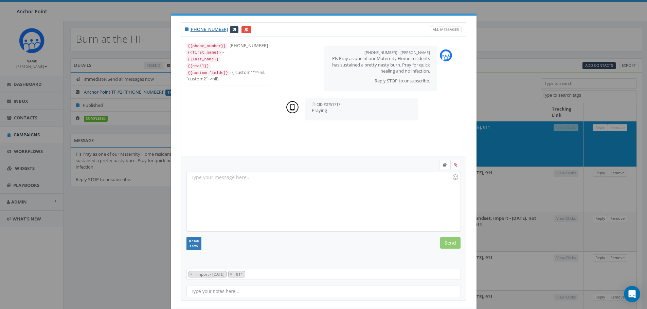
click at [256, 192] on div at bounding box center [323, 201] width 273 height 59
drag, startPoint x: 222, startPoint y: 177, endPoint x: 182, endPoint y: 173, distance: 40.3
type textarea "Thank you"
click at [182, 173] on div "Thank you Recent Smileys & People Animals & Nature Food & Drink Activity Travel…" at bounding box center [323, 229] width 285 height 145
drag, startPoint x: 198, startPoint y: 176, endPoint x: 261, endPoint y: 190, distance: 64.7
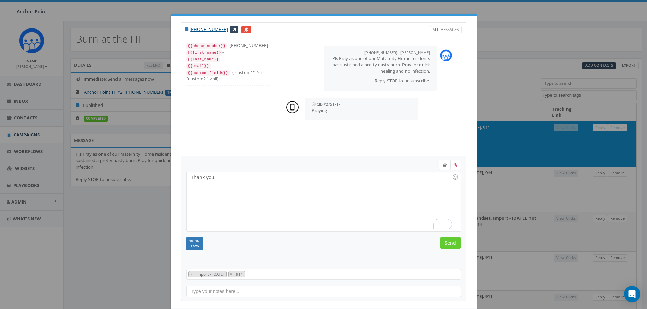
click at [274, 201] on div "Thank you" at bounding box center [323, 201] width 273 height 59
drag, startPoint x: 227, startPoint y: 182, endPoint x: 196, endPoint y: 178, distance: 31.3
click at [184, 178] on div "+1 856-979-1544 All Messages {{phone_number}} - +18569791544 {{first_name}} - {…" at bounding box center [324, 162] width 306 height 292
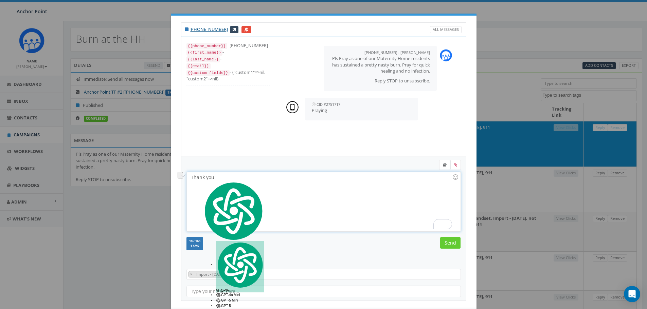
copy div "Thank you"
click at [443, 245] on input "Send" at bounding box center [450, 243] width 20 height 12
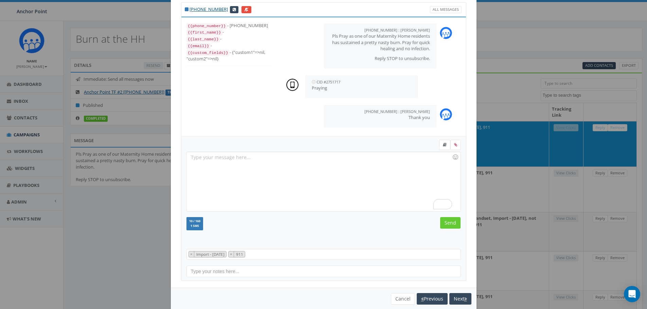
scroll to position [31, 0]
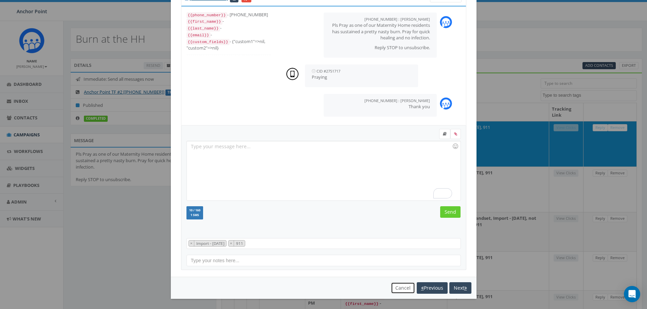
click at [397, 287] on button "Cancel" at bounding box center [403, 289] width 24 height 12
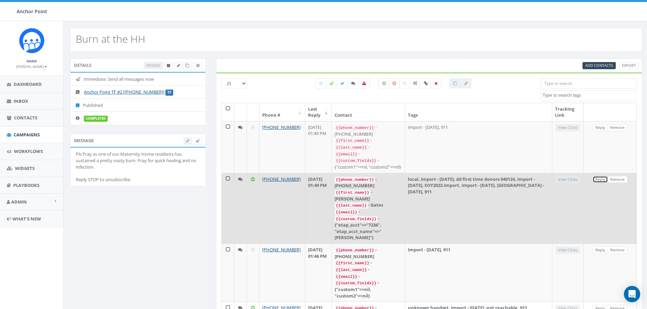
click at [599, 176] on link "Reply" at bounding box center [600, 179] width 15 height 7
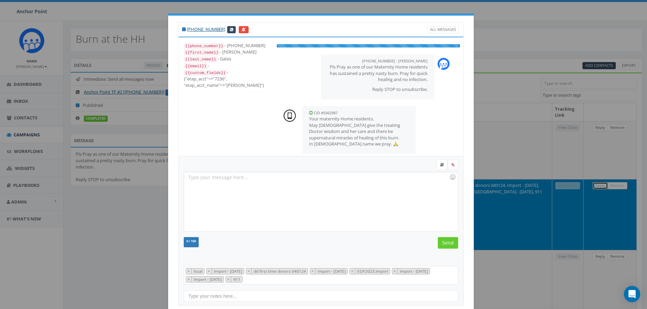
scroll to position [48, 0]
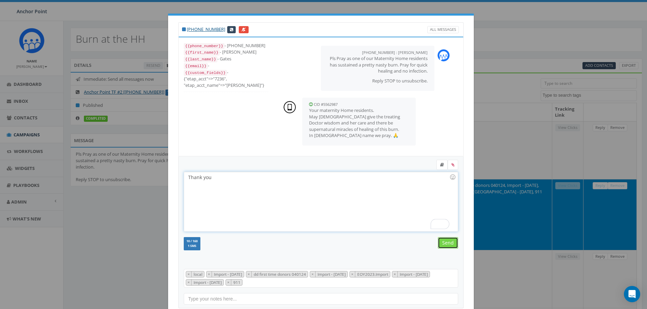
click at [444, 245] on input "Send" at bounding box center [448, 243] width 20 height 12
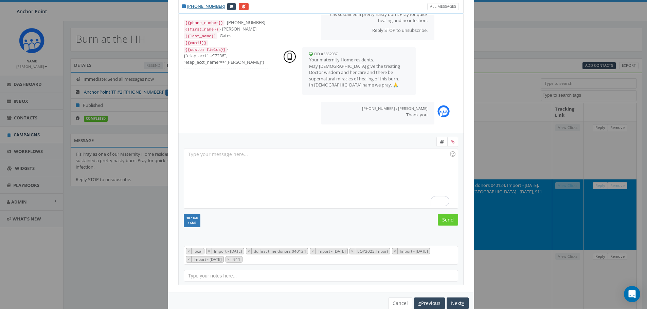
scroll to position [38, 0]
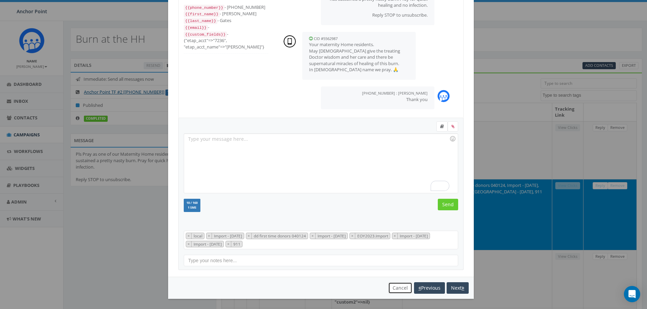
click at [398, 291] on button "Cancel" at bounding box center [400, 289] width 24 height 12
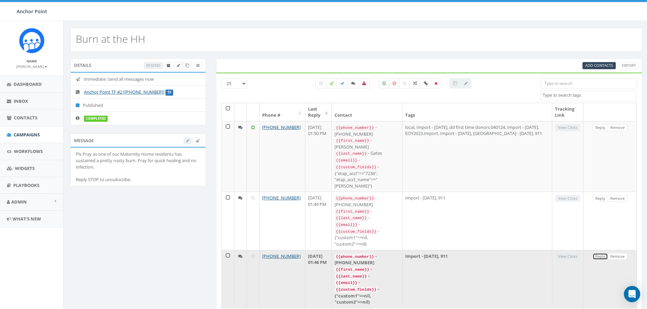
click at [602, 253] on link "Reply" at bounding box center [600, 256] width 15 height 7
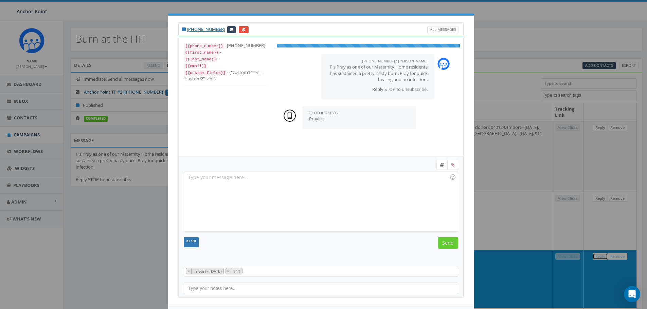
scroll to position [7, 0]
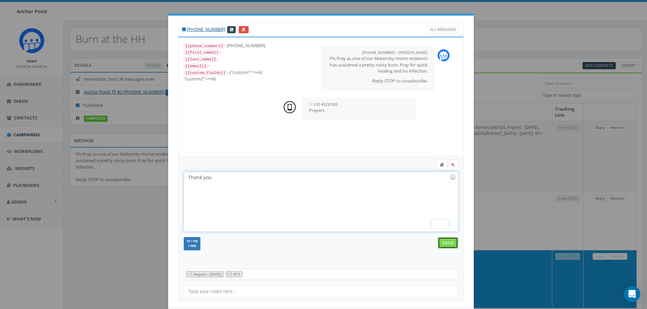
click at [441, 242] on input "Send" at bounding box center [448, 243] width 20 height 12
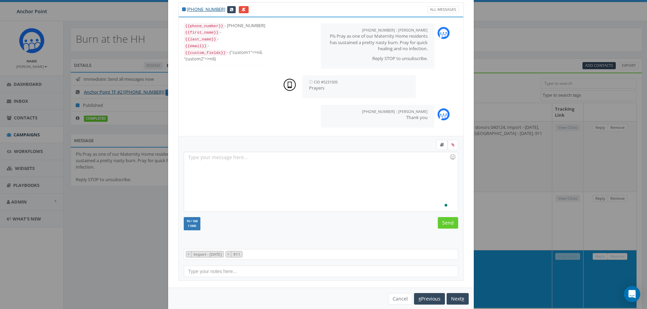
scroll to position [31, 0]
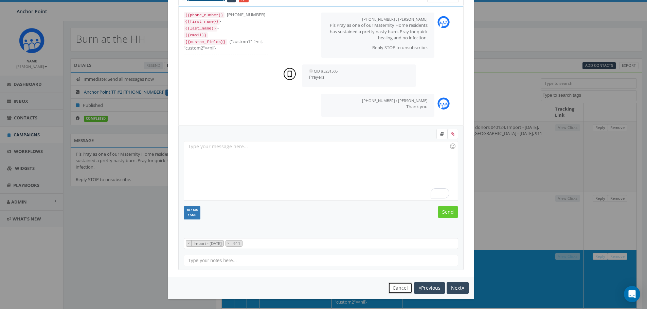
click at [399, 290] on button "Cancel" at bounding box center [400, 289] width 24 height 12
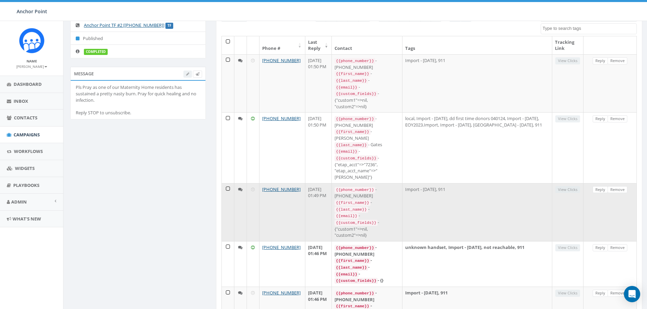
scroll to position [102, 0]
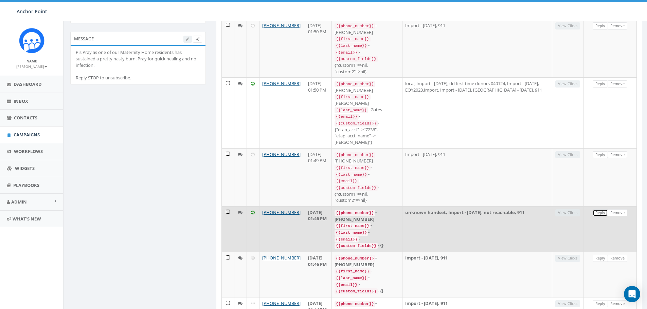
click at [600, 210] on link "Reply" at bounding box center [600, 213] width 15 height 7
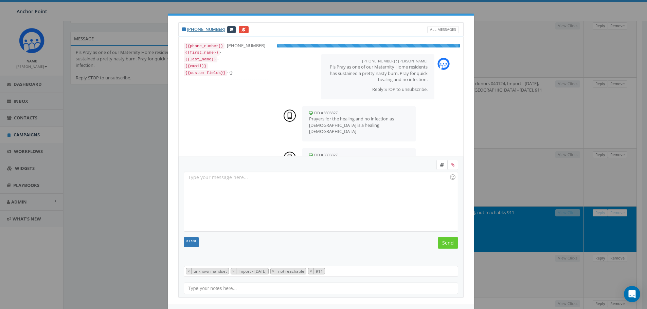
scroll to position [9, 0]
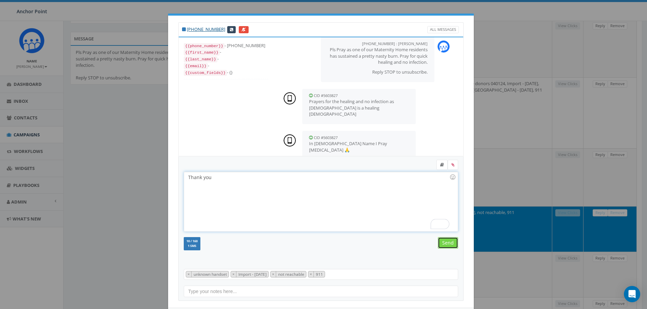
click at [443, 243] on input "Send" at bounding box center [448, 243] width 20 height 12
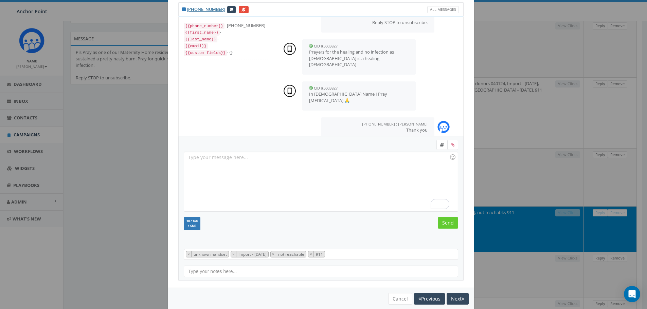
scroll to position [31, 0]
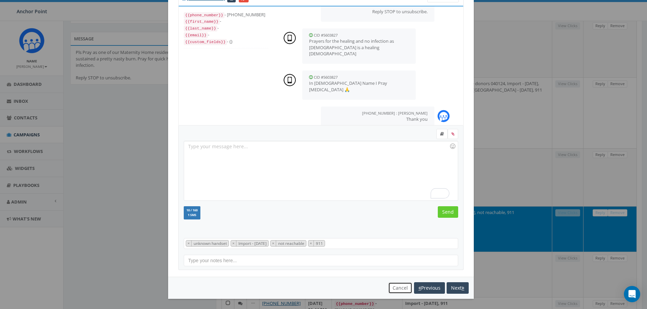
click at [398, 292] on button "Cancel" at bounding box center [400, 289] width 24 height 12
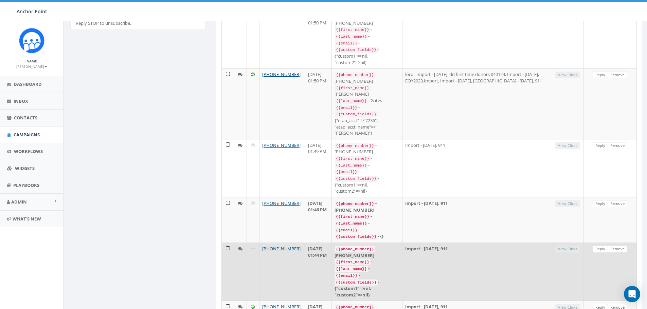
scroll to position [170, 0]
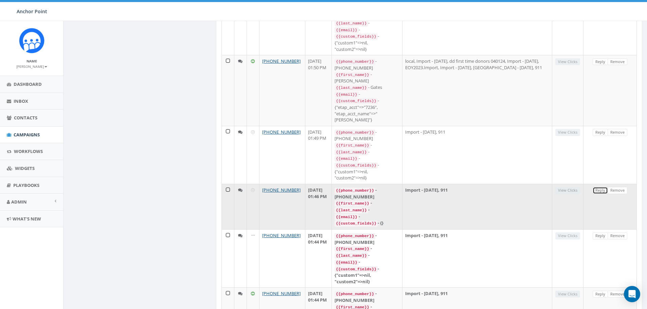
click at [599, 187] on link "Reply" at bounding box center [600, 190] width 15 height 7
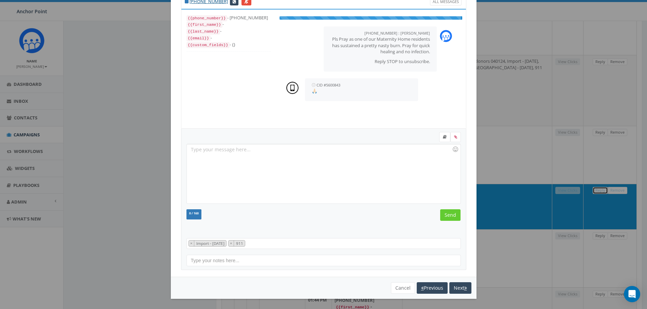
scroll to position [7, 0]
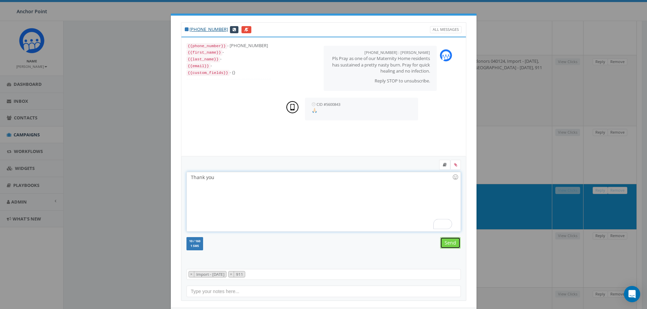
click at [441, 243] on input "Send" at bounding box center [450, 243] width 20 height 12
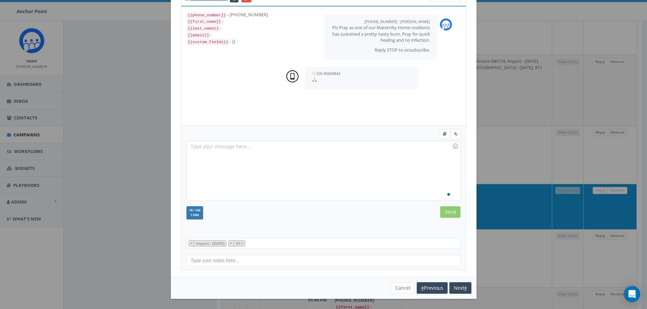
scroll to position [2, 0]
click at [397, 287] on button "Cancel" at bounding box center [403, 289] width 24 height 12
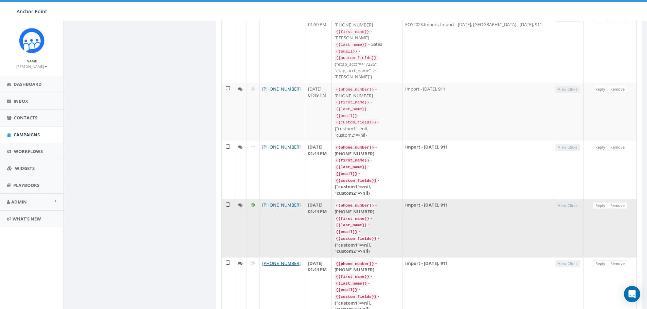
scroll to position [272, 0]
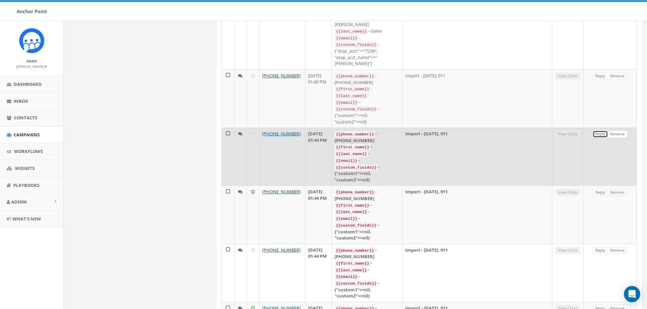
click at [598, 131] on link "Reply" at bounding box center [600, 134] width 15 height 7
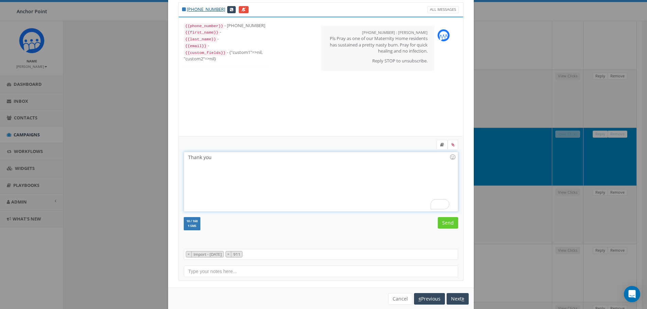
scroll to position [31, 0]
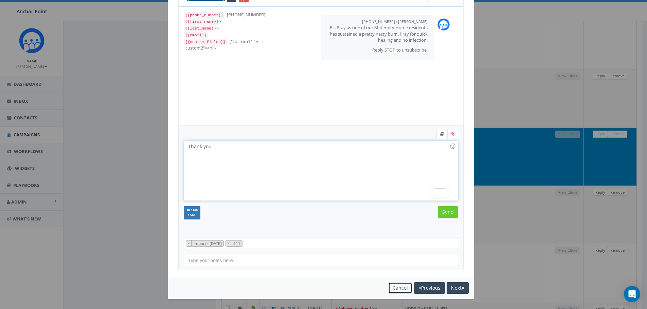
click at [398, 291] on button "Cancel" at bounding box center [400, 289] width 24 height 12
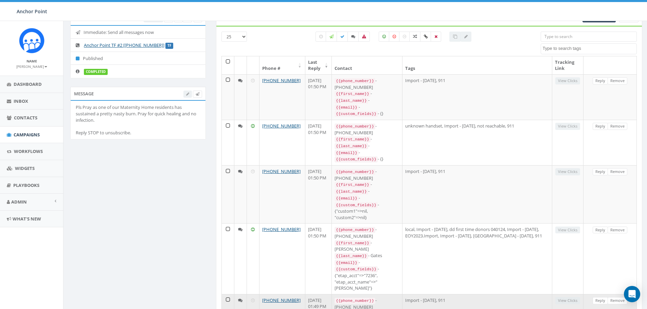
scroll to position [191, 0]
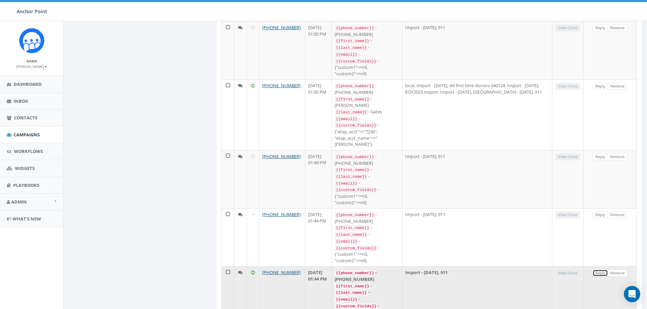
click at [601, 270] on link "Reply" at bounding box center [600, 273] width 15 height 7
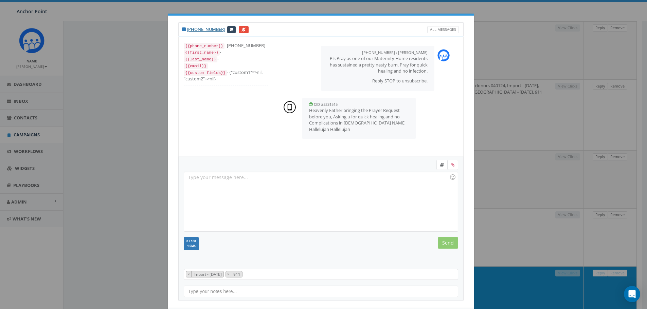
scroll to position [7, 0]
click at [445, 244] on input "Send" at bounding box center [448, 243] width 20 height 12
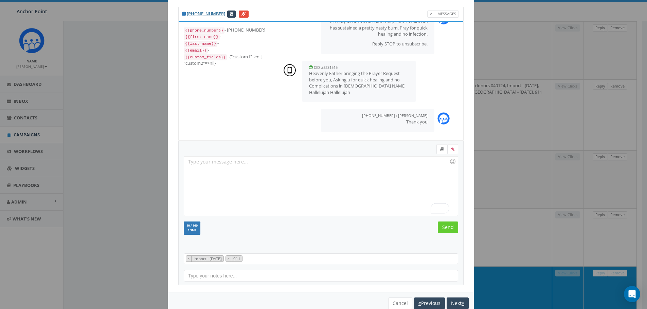
scroll to position [31, 0]
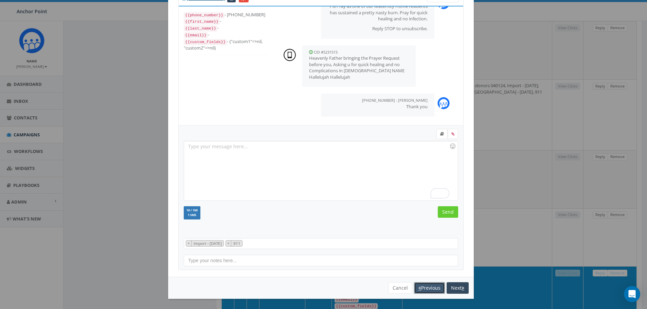
click at [426, 285] on button "Previous" at bounding box center [429, 289] width 31 height 12
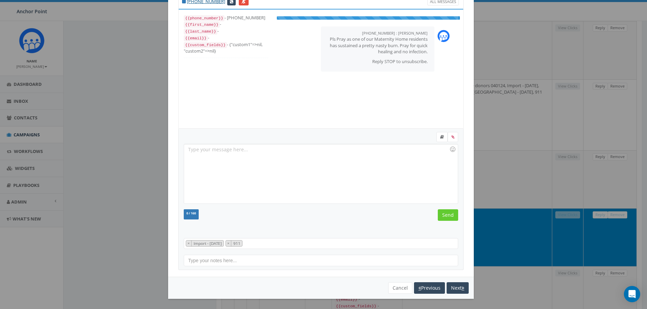
scroll to position [7, 0]
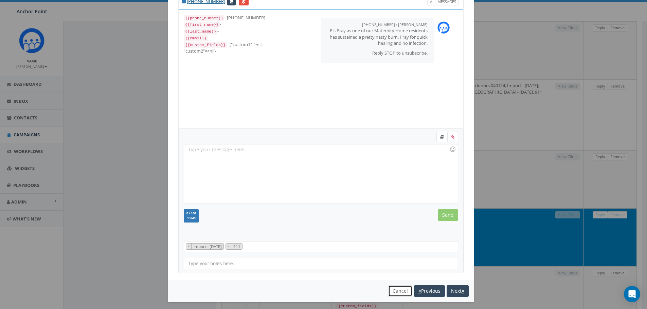
click at [392, 289] on button "Cancel" at bounding box center [400, 292] width 24 height 12
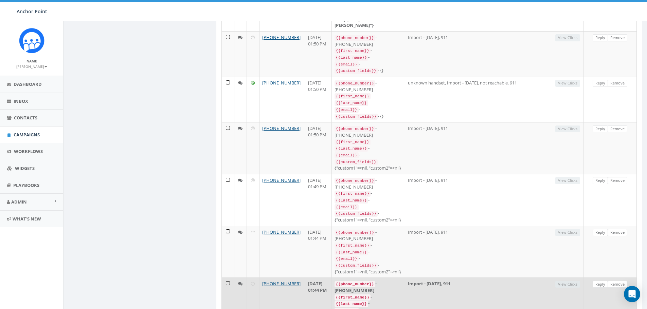
scroll to position [225, 0]
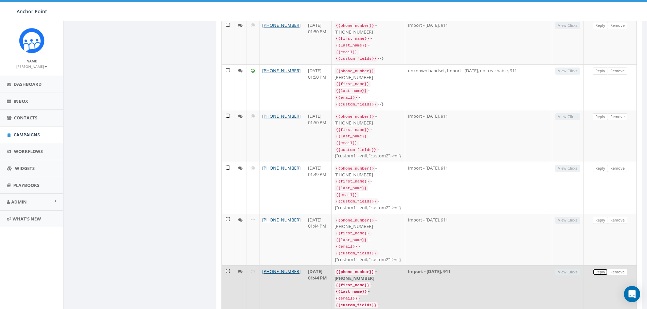
click at [599, 269] on link "Reply" at bounding box center [600, 272] width 15 height 7
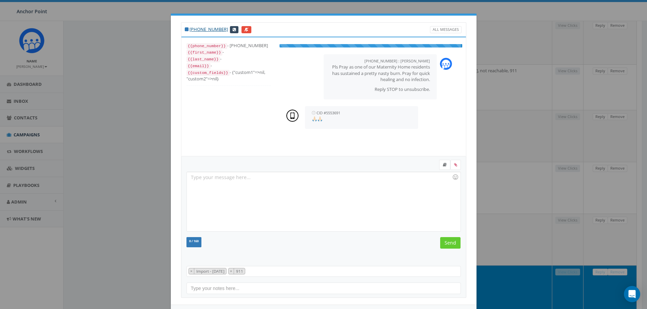
scroll to position [0, 0]
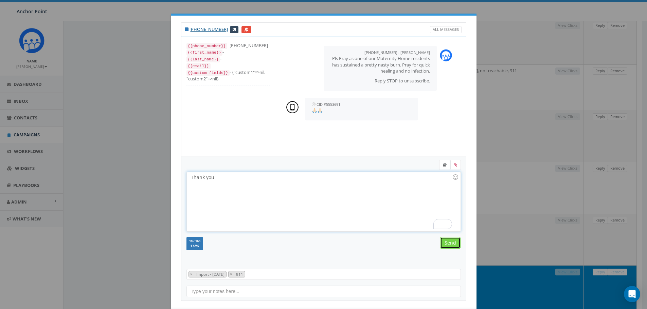
click at [446, 243] on input "Send" at bounding box center [450, 243] width 20 height 12
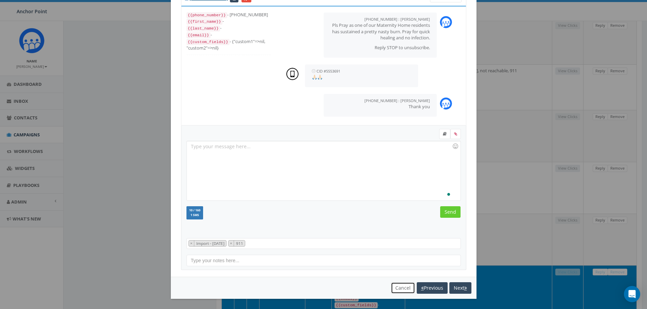
click at [396, 288] on button "Cancel" at bounding box center [403, 289] width 24 height 12
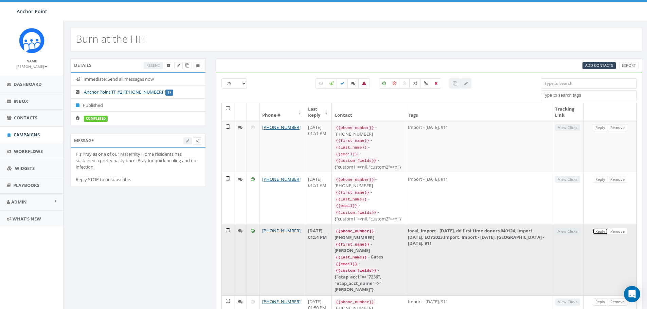
click at [599, 228] on link "Reply" at bounding box center [600, 231] width 15 height 7
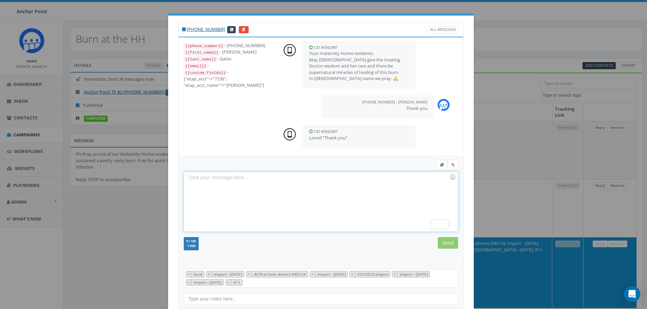
drag, startPoint x: 320, startPoint y: 192, endPoint x: 306, endPoint y: 195, distance: 13.5
click at [306, 195] on div "To enrich screen reader interactions, please activate Accessibility in Grammarl…" at bounding box center [320, 201] width 273 height 59
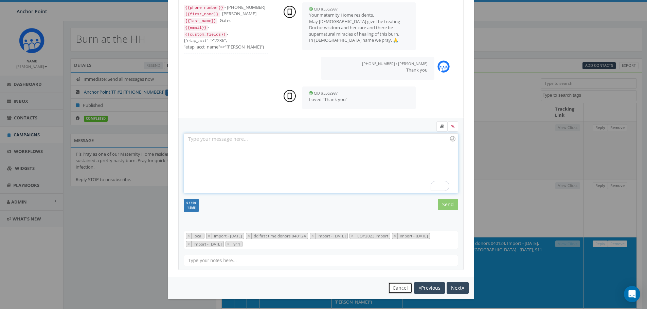
click at [391, 290] on button "Cancel" at bounding box center [400, 289] width 24 height 12
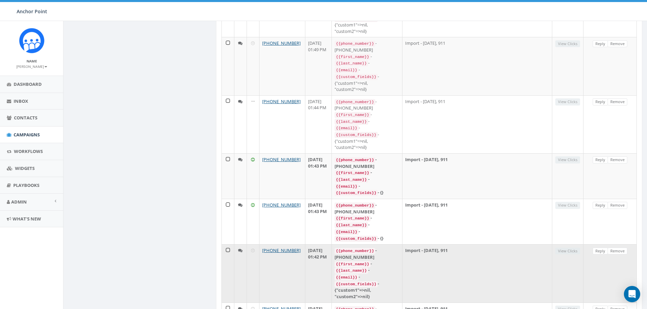
scroll to position [442, 0]
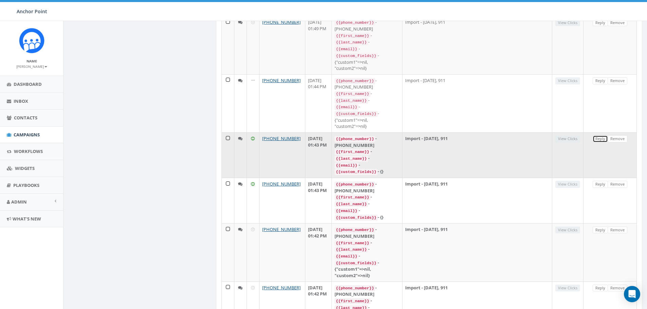
click at [600, 136] on link "Reply" at bounding box center [600, 139] width 15 height 7
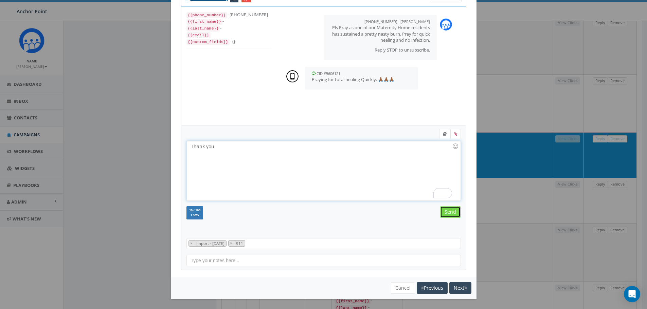
click at [448, 213] on input "Send" at bounding box center [450, 213] width 20 height 12
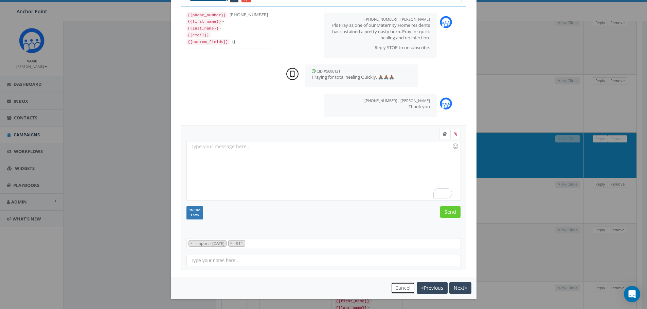
drag, startPoint x: 398, startPoint y: 286, endPoint x: 391, endPoint y: 285, distance: 7.3
click at [398, 286] on button "Cancel" at bounding box center [403, 289] width 24 height 12
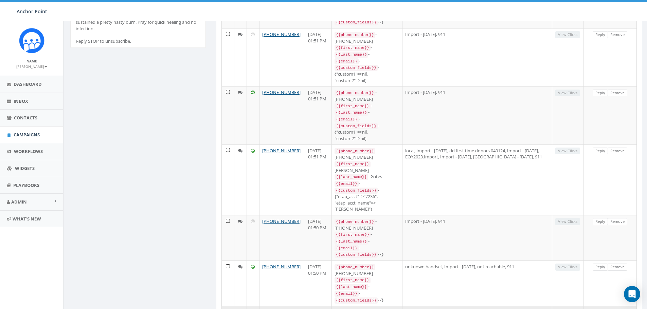
scroll to position [142, 0]
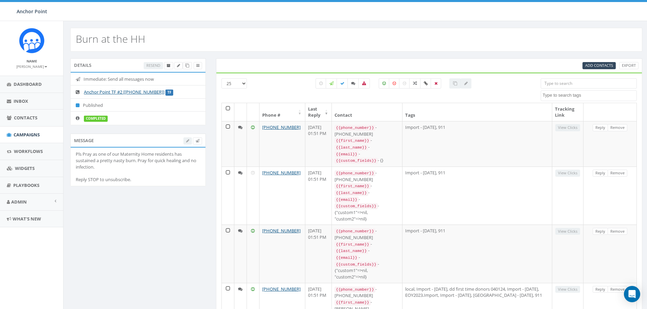
select select
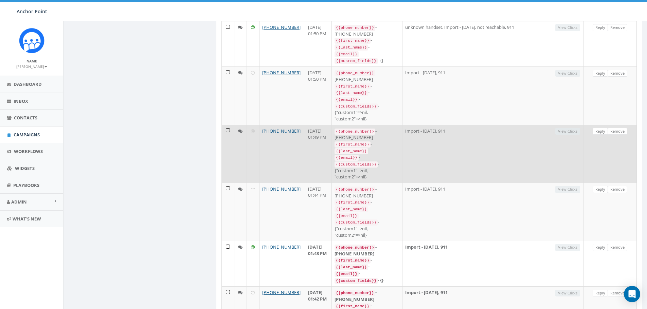
scroll to position [380, 0]
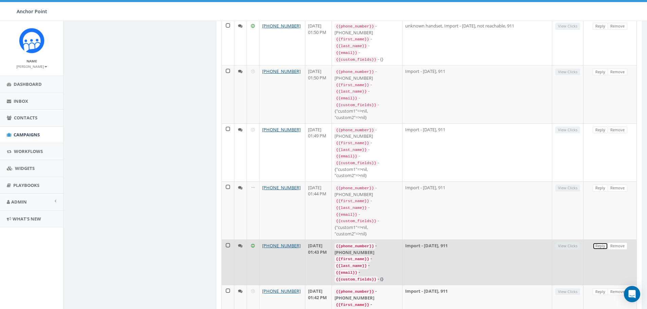
click at [600, 243] on link "Reply" at bounding box center [600, 246] width 15 height 7
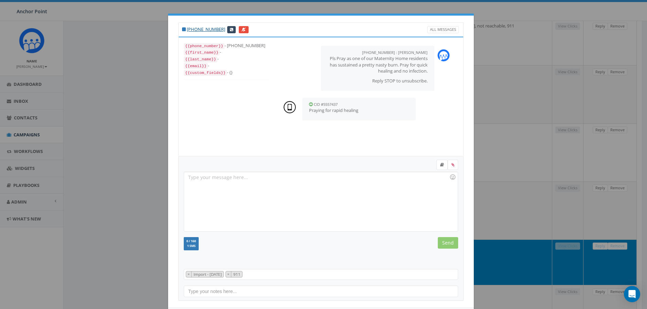
scroll to position [7, 0]
click at [449, 245] on input "Send" at bounding box center [448, 243] width 20 height 12
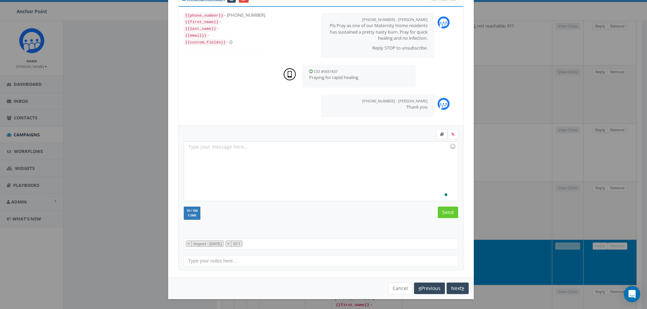
scroll to position [31, 0]
click at [402, 287] on button "Cancel" at bounding box center [400, 289] width 24 height 12
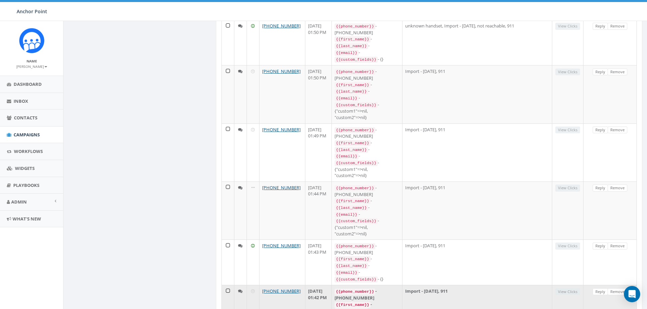
scroll to position [0, 0]
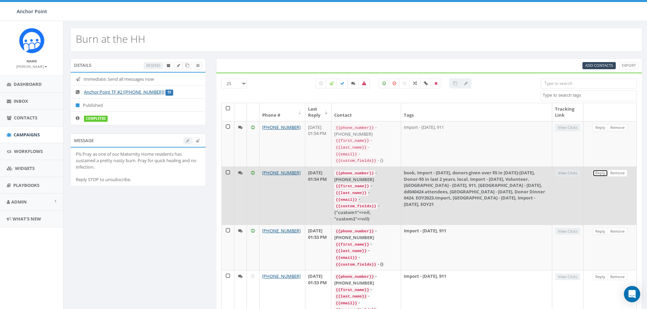
click at [599, 170] on link "Reply" at bounding box center [600, 173] width 15 height 7
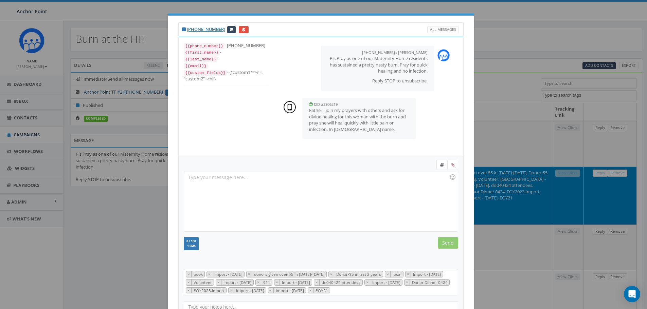
scroll to position [109, 0]
click at [442, 243] on input "Send" at bounding box center [448, 243] width 20 height 12
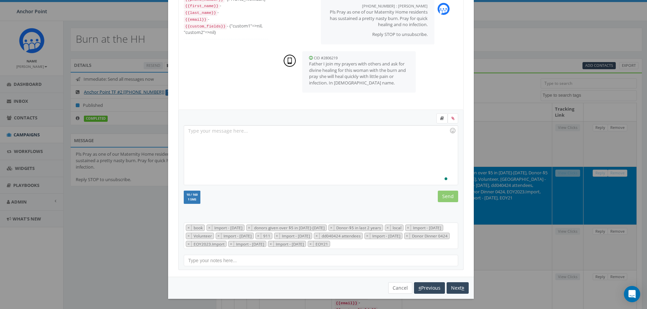
scroll to position [21, 0]
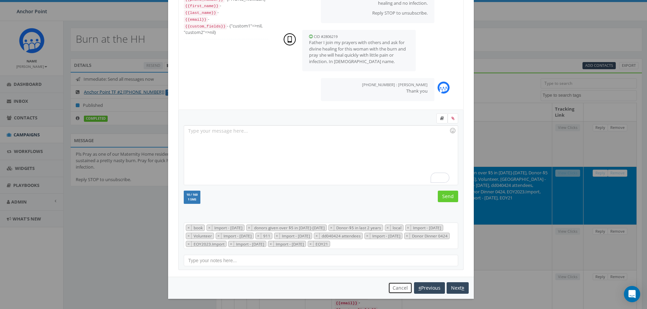
click at [398, 289] on button "Cancel" at bounding box center [400, 289] width 24 height 12
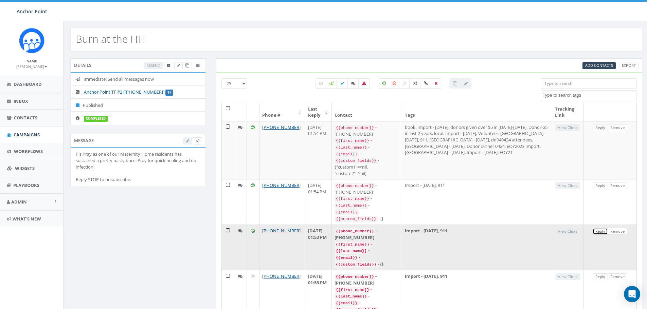
click at [599, 228] on link "Reply" at bounding box center [600, 231] width 15 height 7
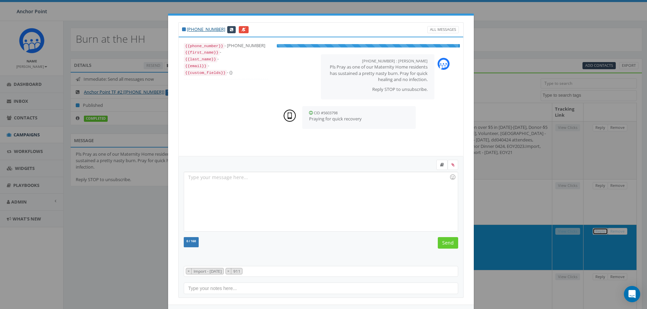
scroll to position [7, 0]
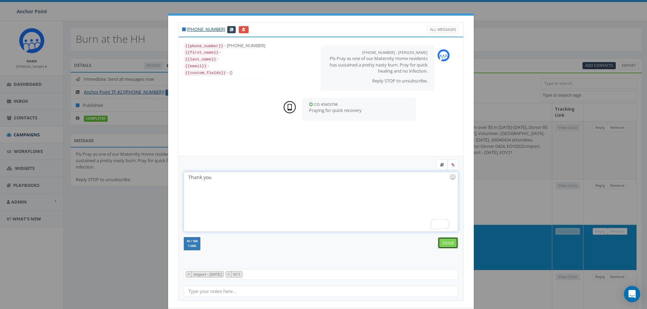
click at [448, 244] on input "Send" at bounding box center [448, 243] width 20 height 12
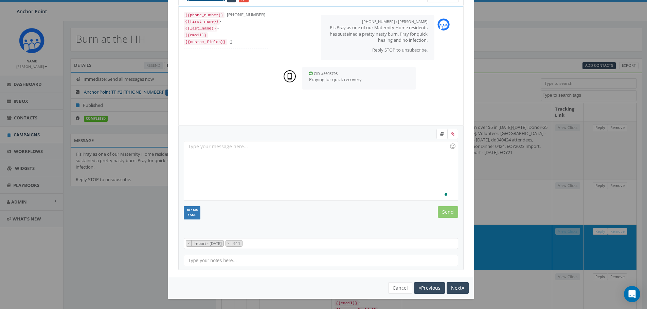
scroll to position [2, 0]
click at [395, 286] on button "Cancel" at bounding box center [400, 289] width 24 height 12
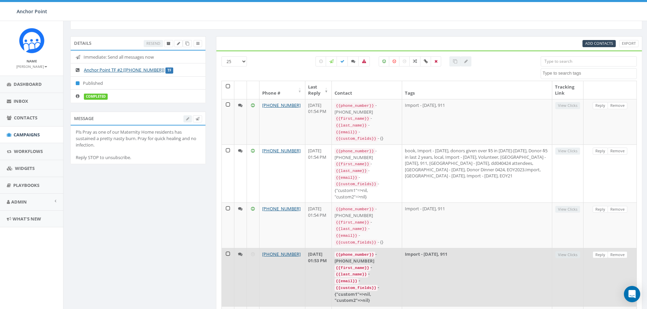
scroll to position [34, 0]
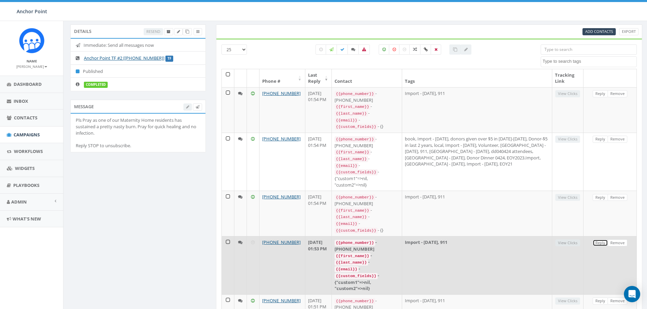
click at [597, 240] on link "Reply" at bounding box center [600, 243] width 15 height 7
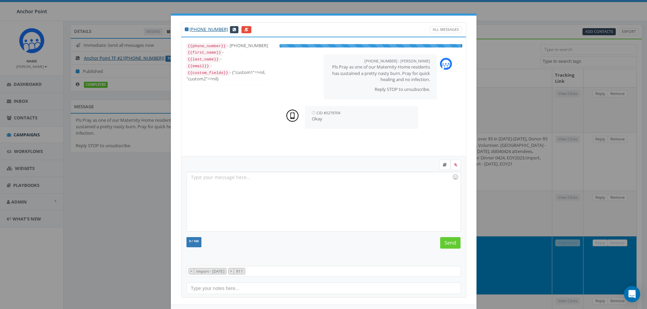
scroll to position [7, 0]
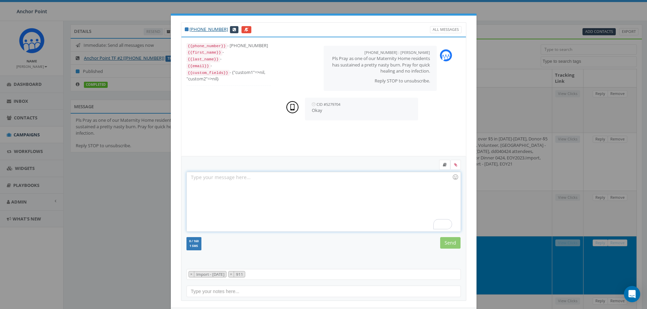
drag, startPoint x: 303, startPoint y: 199, endPoint x: 324, endPoint y: 237, distance: 43.8
click at [324, 237] on form "Recent Smileys & People Animals & Nature Food & Drink Activity Travel & Places …" at bounding box center [323, 212] width 274 height 104
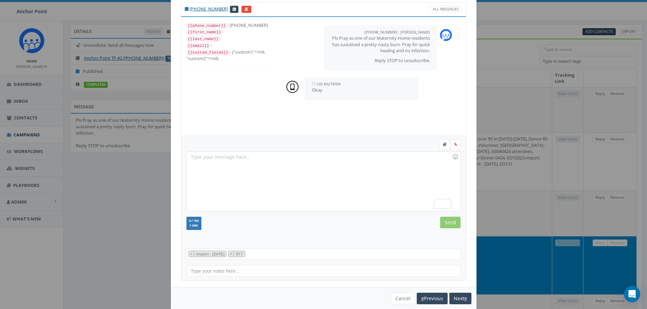
scroll to position [31, 0]
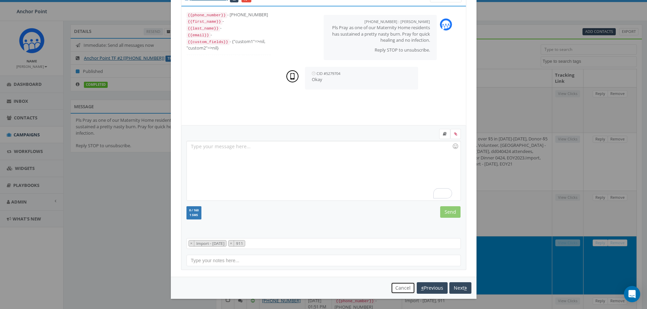
click at [402, 292] on button "Cancel" at bounding box center [403, 289] width 24 height 12
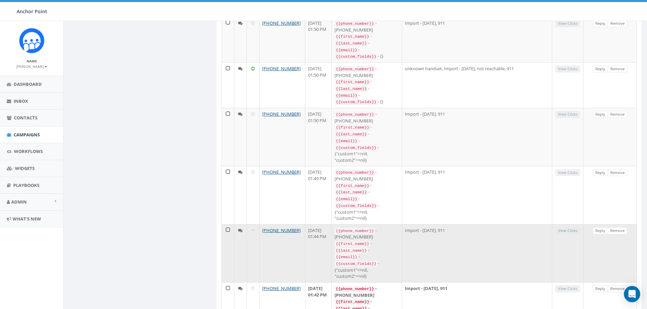
scroll to position [577, 0]
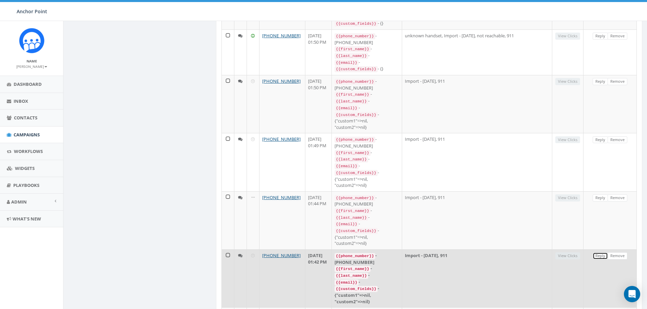
click at [600, 253] on link "Reply" at bounding box center [600, 256] width 15 height 7
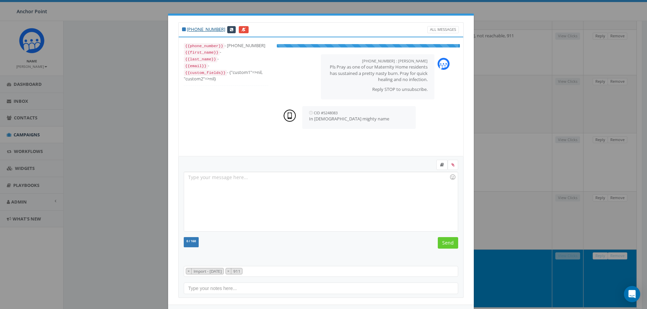
scroll to position [7, 0]
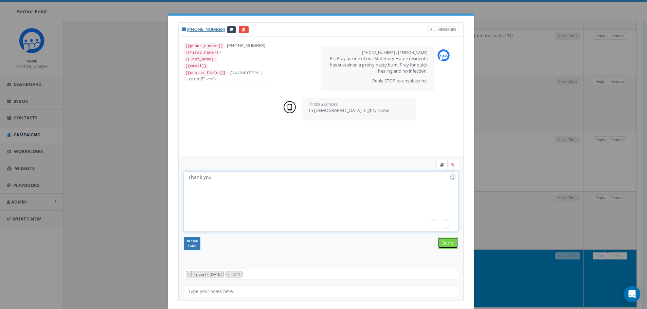
click at [446, 244] on input "Send" at bounding box center [448, 243] width 20 height 12
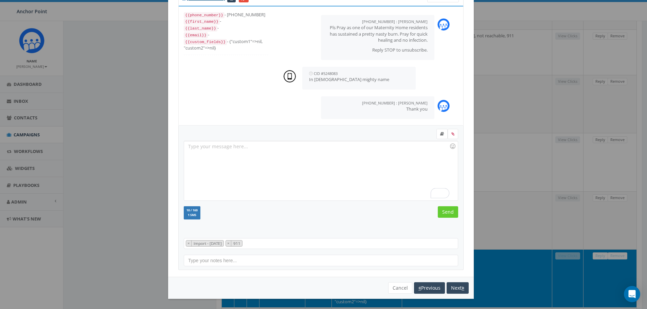
scroll to position [2, 0]
click at [397, 290] on button "Cancel" at bounding box center [400, 289] width 24 height 12
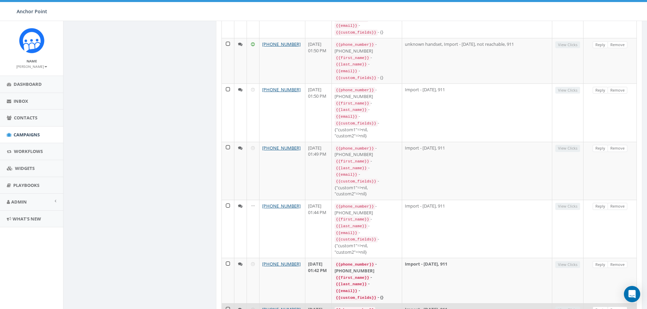
scroll to position [645, 0]
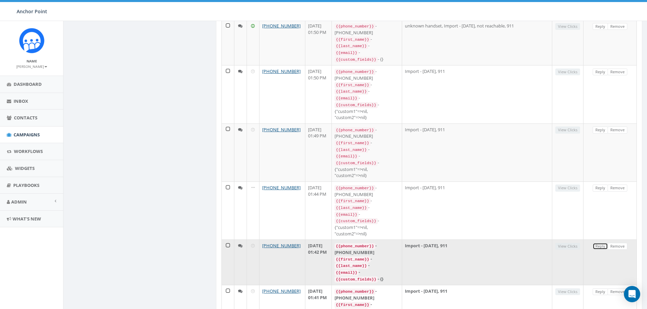
click at [598, 243] on link "Reply" at bounding box center [600, 246] width 15 height 7
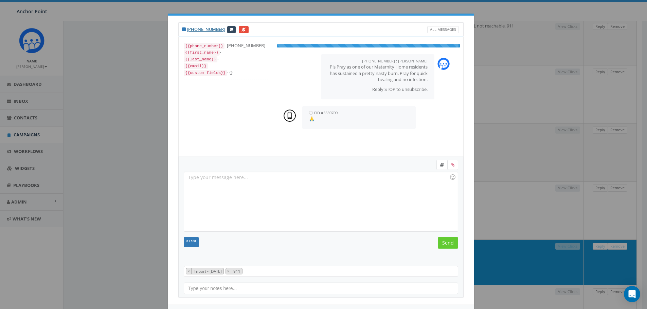
scroll to position [7, 0]
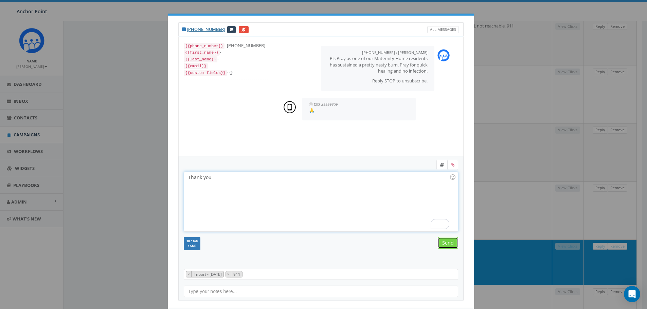
click at [446, 243] on input "Send" at bounding box center [448, 243] width 20 height 12
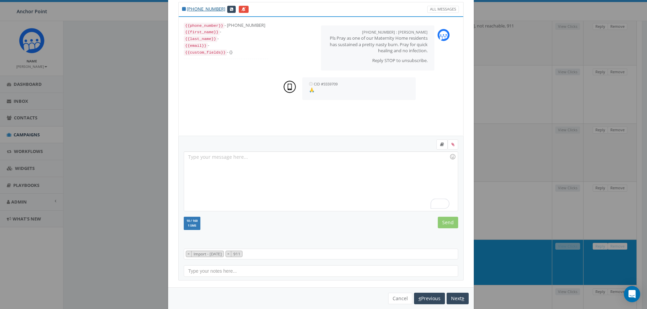
scroll to position [0, 0]
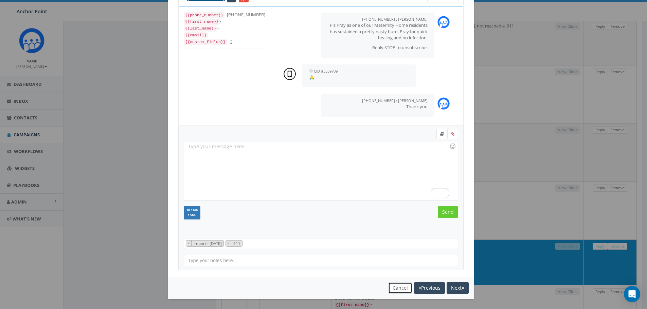
click at [400, 290] on button "Cancel" at bounding box center [400, 289] width 24 height 12
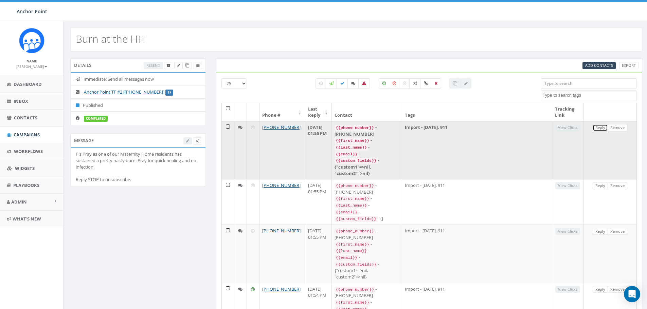
click at [599, 126] on link "Reply" at bounding box center [600, 127] width 15 height 7
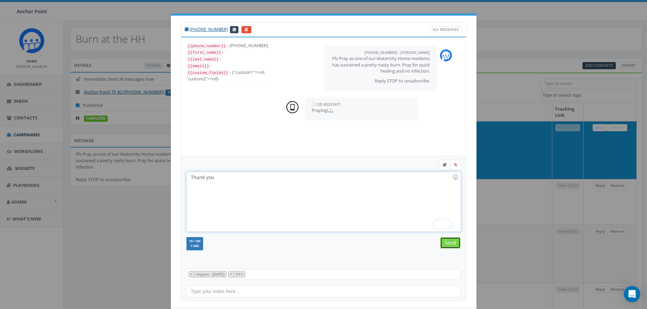
click at [449, 241] on input "Send" at bounding box center [450, 243] width 20 height 12
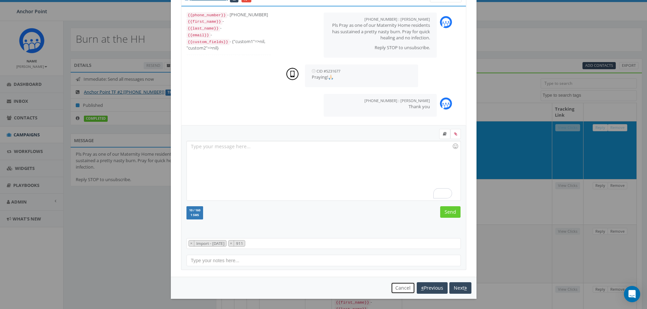
click at [396, 288] on button "Cancel" at bounding box center [403, 289] width 24 height 12
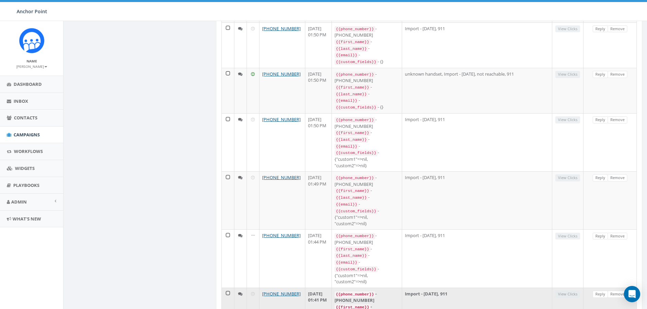
scroll to position [713, 0]
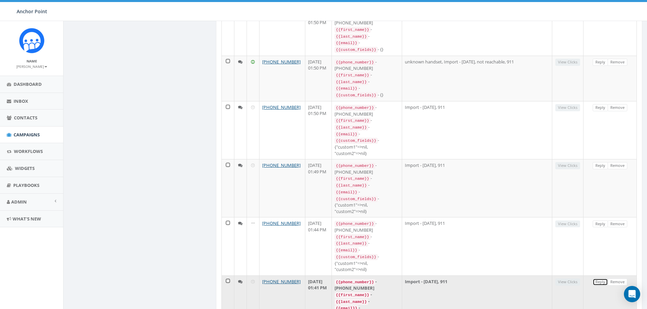
click at [598, 279] on link "Reply" at bounding box center [600, 282] width 15 height 7
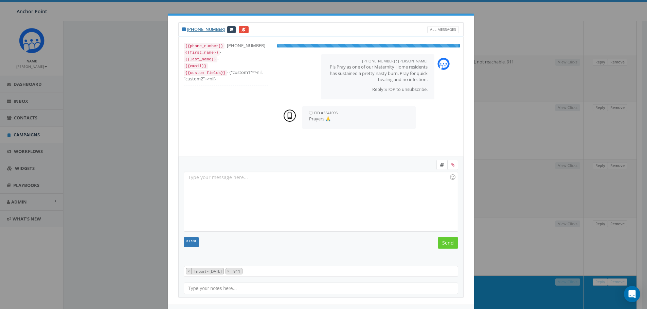
scroll to position [7, 0]
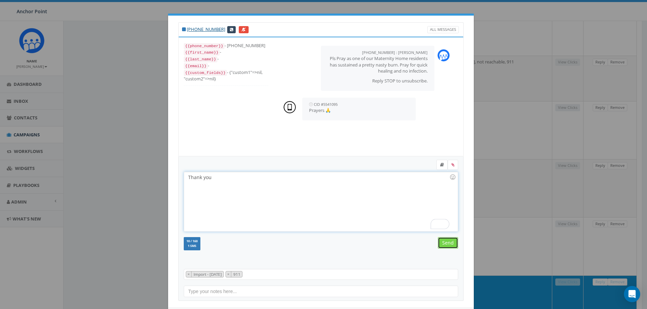
click at [443, 239] on input "Send" at bounding box center [448, 243] width 20 height 12
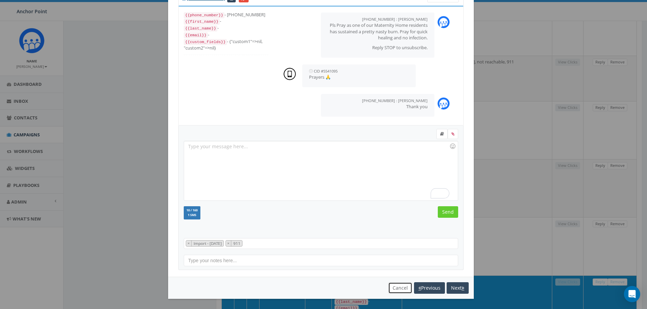
click at [399, 291] on button "Cancel" at bounding box center [400, 289] width 24 height 12
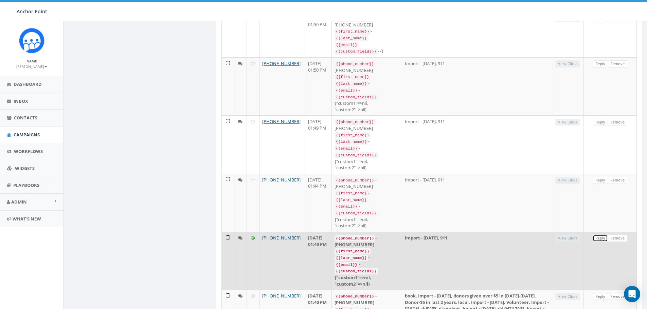
click at [596, 235] on link "Reply" at bounding box center [600, 238] width 15 height 7
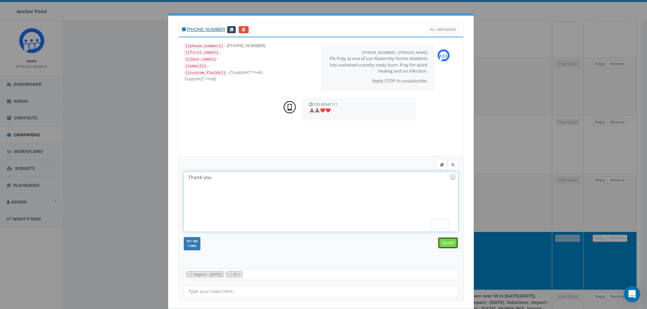
click at [447, 246] on input "Send" at bounding box center [448, 243] width 20 height 12
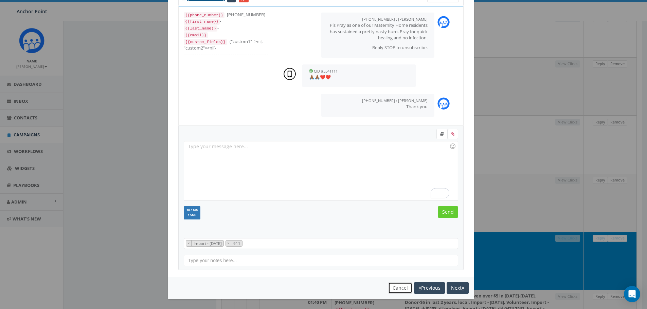
click at [390, 289] on button "Cancel" at bounding box center [400, 289] width 24 height 12
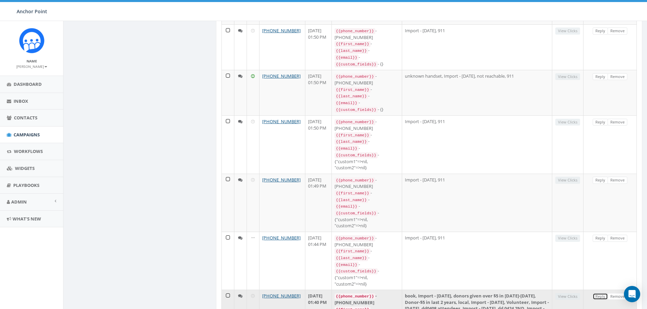
click at [601, 294] on link "Reply" at bounding box center [600, 297] width 15 height 7
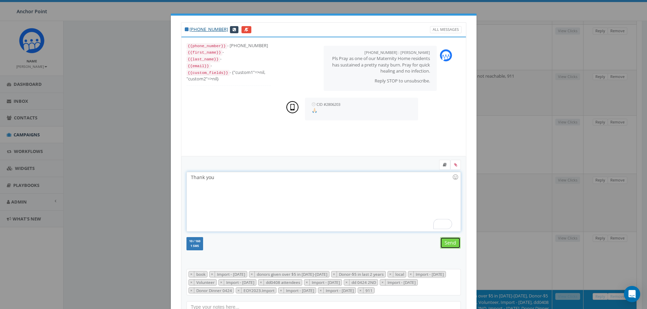
click at [441, 242] on input "Send" at bounding box center [450, 243] width 20 height 12
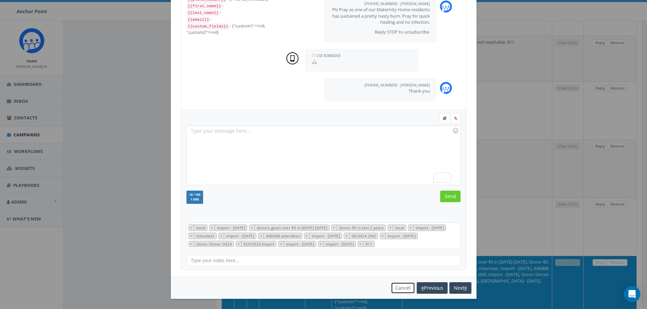
click at [399, 287] on button "Cancel" at bounding box center [403, 289] width 24 height 12
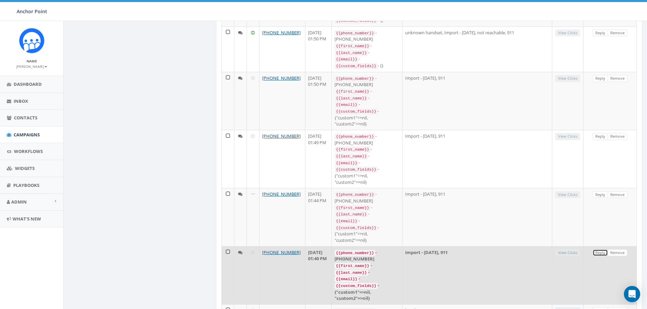
click at [596, 250] on link "Reply" at bounding box center [600, 253] width 15 height 7
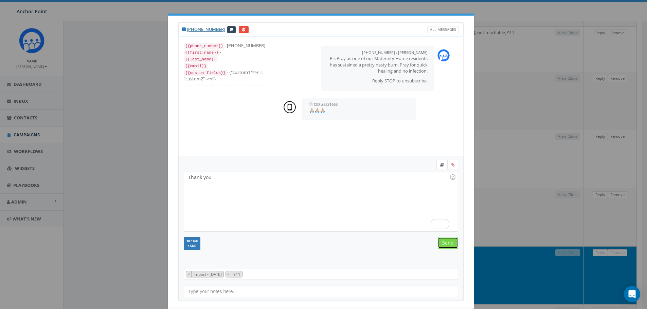
click at [447, 245] on input "Send" at bounding box center [448, 243] width 20 height 12
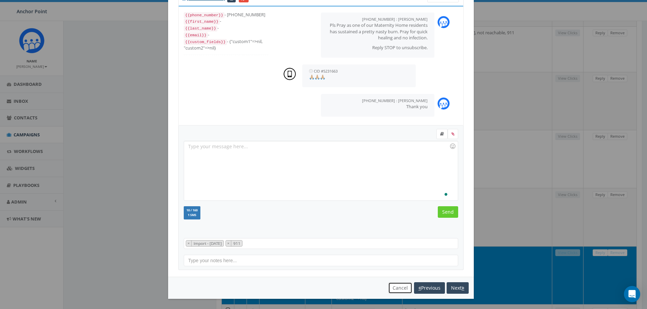
click at [399, 291] on button "Cancel" at bounding box center [400, 289] width 24 height 12
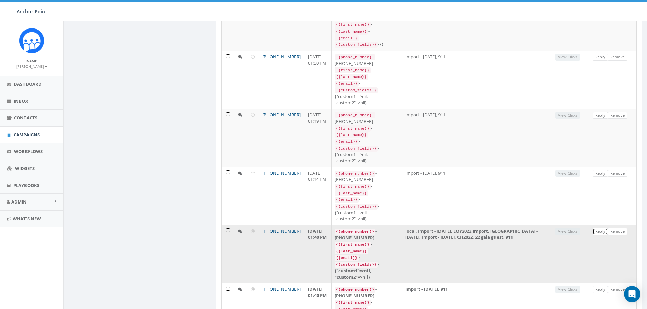
click at [602, 228] on link "Reply" at bounding box center [600, 231] width 15 height 7
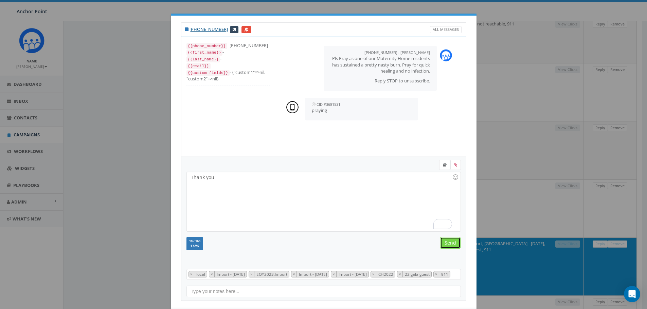
click at [442, 240] on input "Send" at bounding box center [450, 243] width 20 height 12
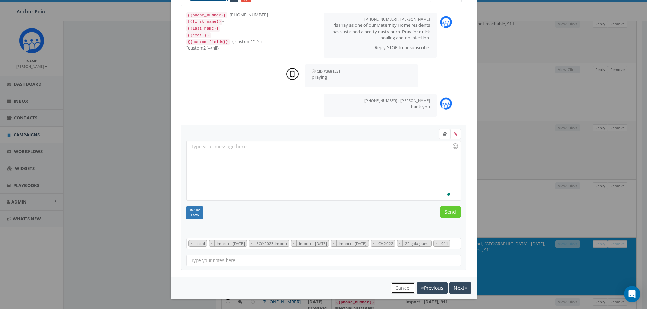
click at [391, 288] on button "Cancel" at bounding box center [403, 289] width 24 height 12
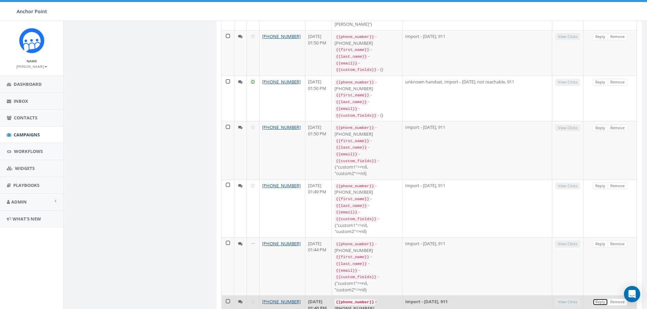
click at [597, 299] on link "Reply" at bounding box center [600, 302] width 15 height 7
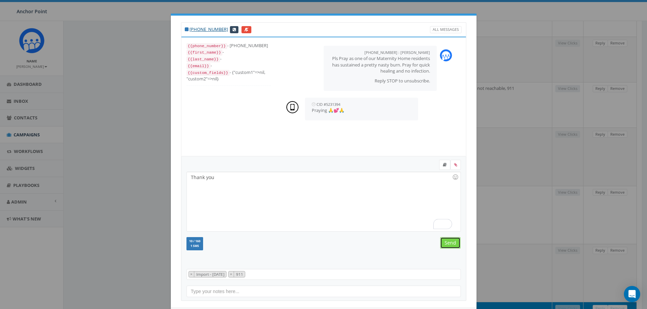
click at [443, 242] on input "Send" at bounding box center [450, 243] width 20 height 12
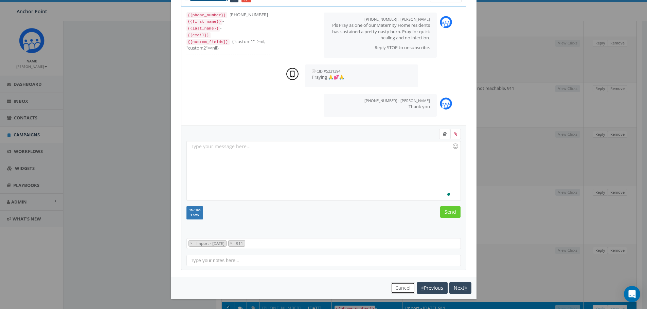
click at [394, 288] on button "Cancel" at bounding box center [403, 289] width 24 height 12
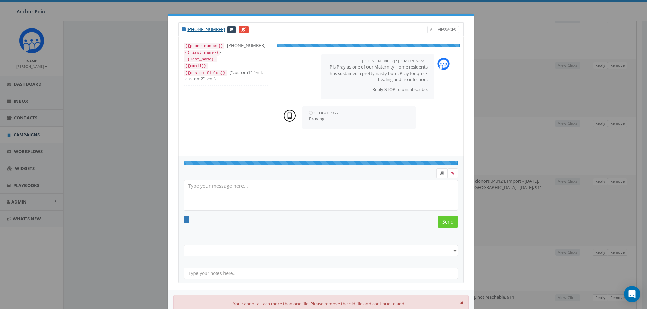
select select "Import - 11/09/2023"
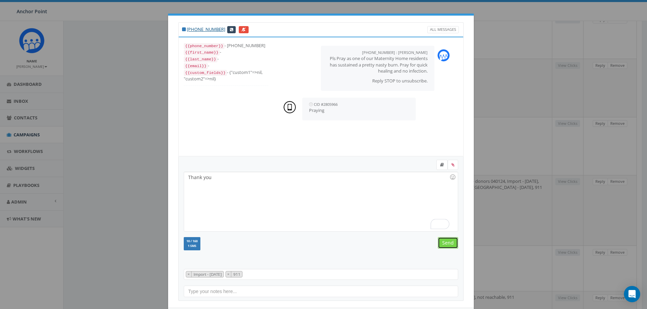
click at [442, 245] on input "Send" at bounding box center [448, 243] width 20 height 12
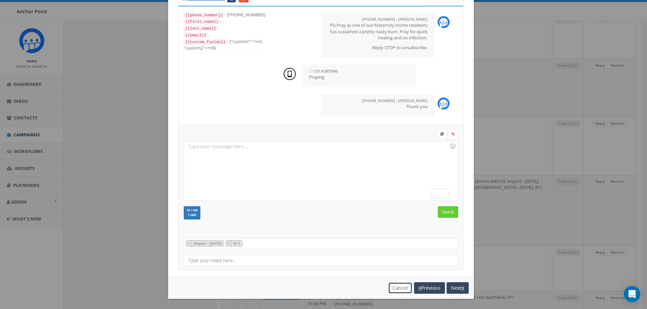
click at [393, 290] on button "Cancel" at bounding box center [400, 289] width 24 height 12
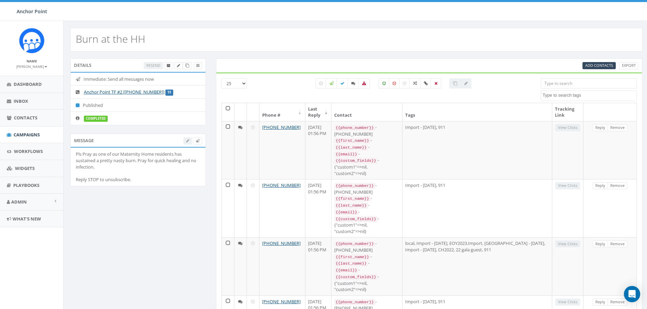
select select
click at [18, 100] on span "Inbox" at bounding box center [21, 101] width 15 height 6
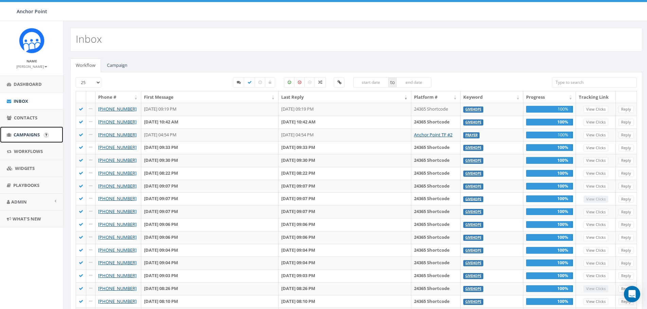
click at [24, 132] on span "Campaigns" at bounding box center [27, 135] width 26 height 6
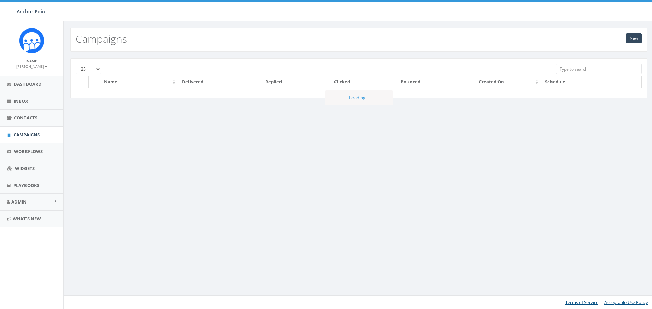
scroll to position [247, 0]
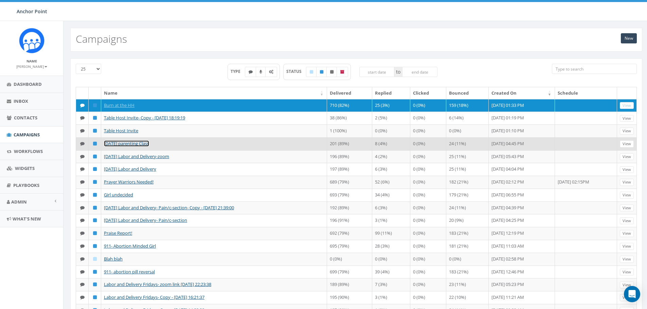
click at [120, 147] on link "[DATE] parenting Class" at bounding box center [126, 144] width 45 height 6
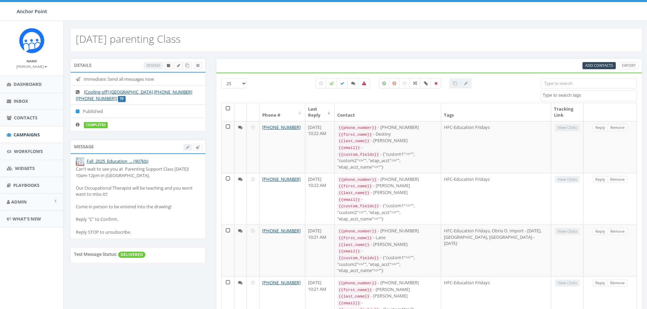
select select
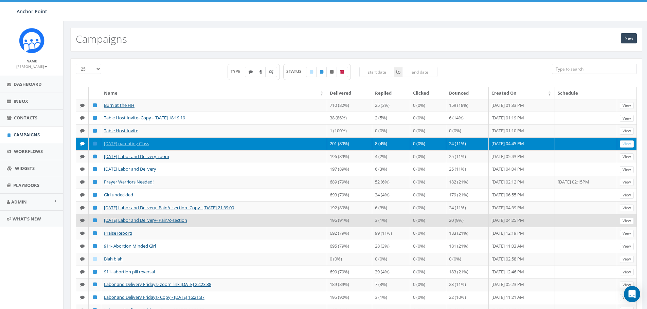
scroll to position [247, 0]
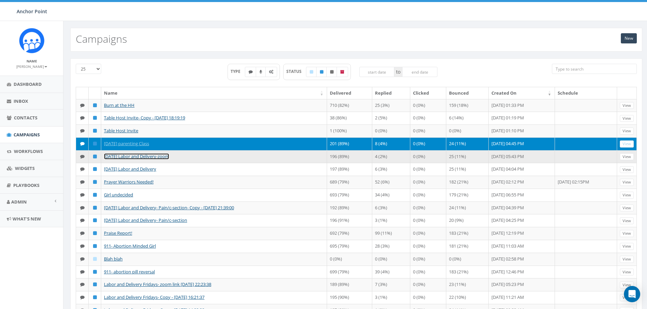
click at [155, 160] on link "[DATE] Labor and Delivery-zoom" at bounding box center [136, 157] width 65 height 6
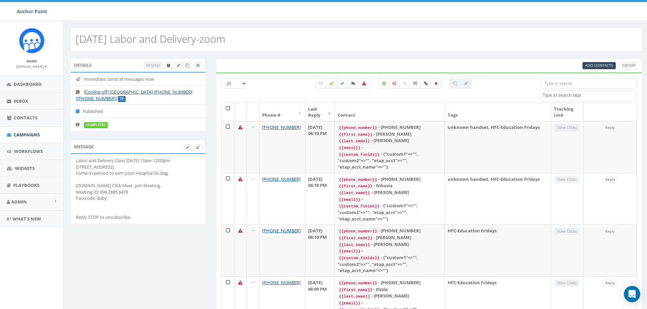
select select
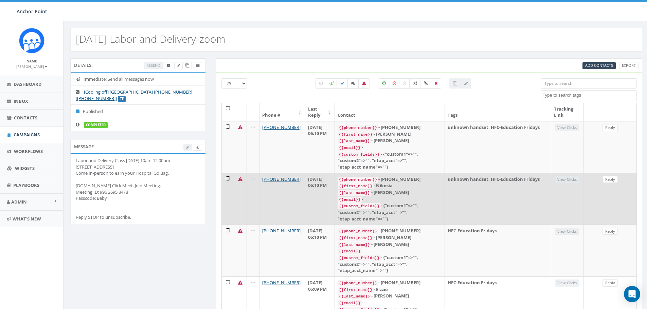
scroll to position [247, 0]
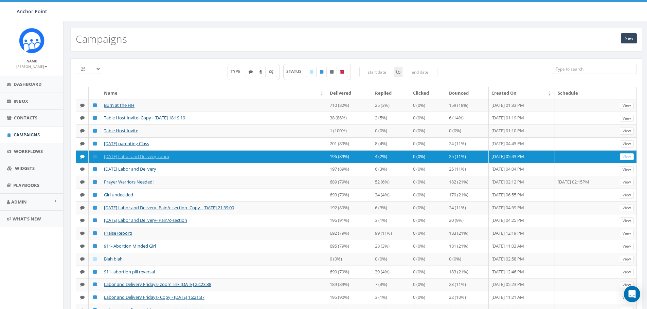
scroll to position [247, 0]
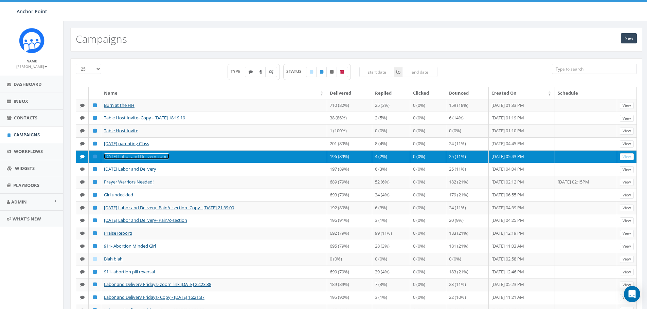
click at [140, 160] on link "[DATE] Labor and Delivery-zoom" at bounding box center [136, 157] width 65 height 6
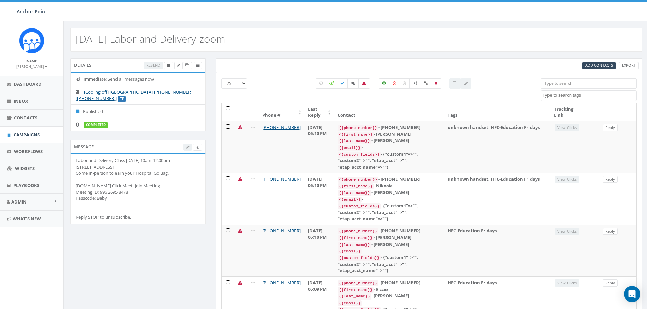
select select
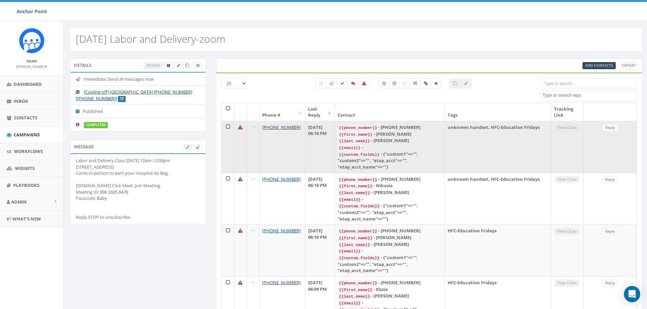
scroll to position [247, 0]
click at [610, 127] on link "Reply" at bounding box center [610, 127] width 15 height 7
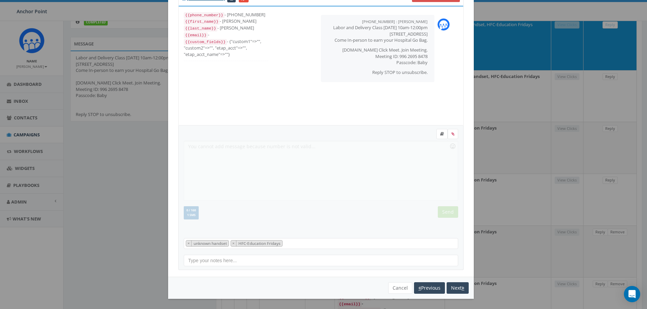
scroll to position [170, 0]
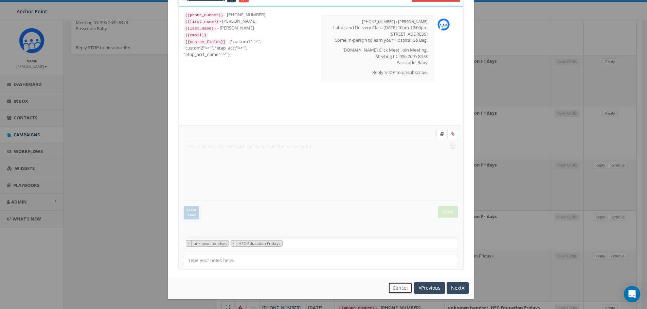
click at [398, 287] on button "Cancel" at bounding box center [400, 289] width 24 height 12
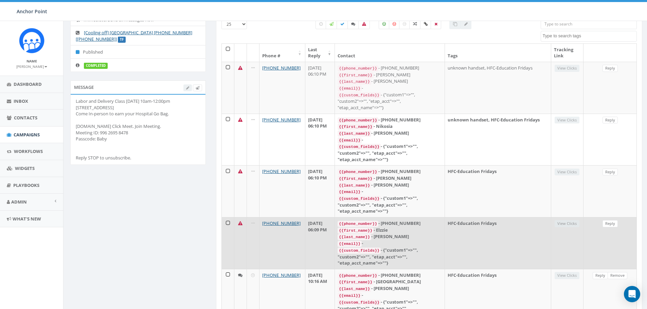
scroll to position [68, 0]
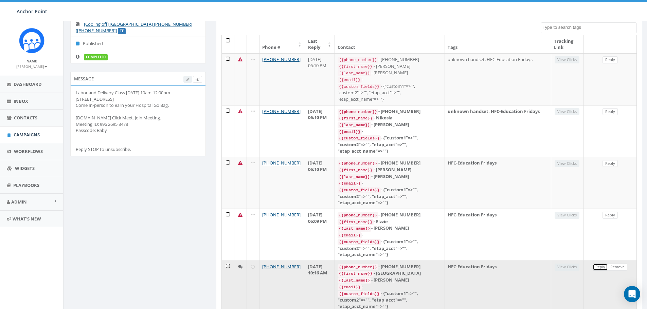
click at [601, 264] on link "Reply" at bounding box center [600, 267] width 15 height 7
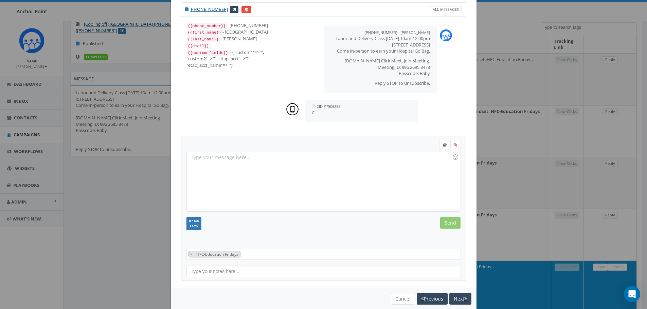
scroll to position [31, 0]
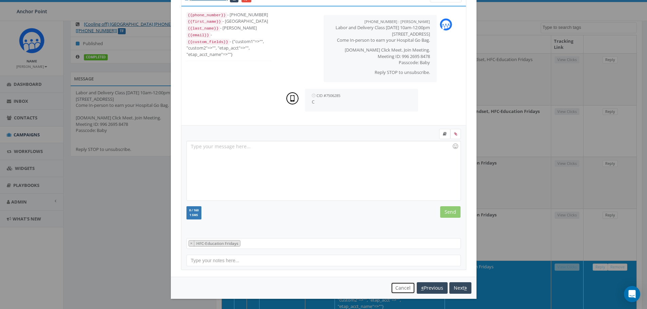
click at [399, 290] on button "Cancel" at bounding box center [403, 289] width 24 height 12
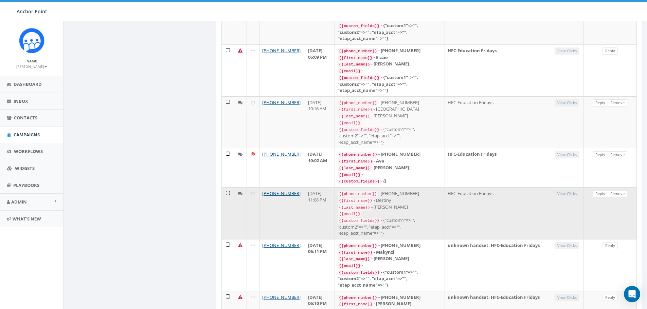
scroll to position [238, 0]
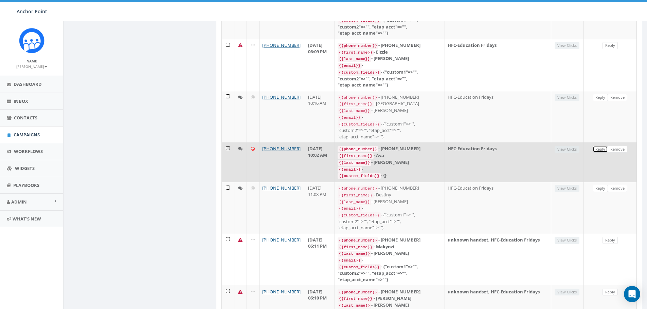
click at [599, 146] on link "Reply" at bounding box center [600, 149] width 15 height 7
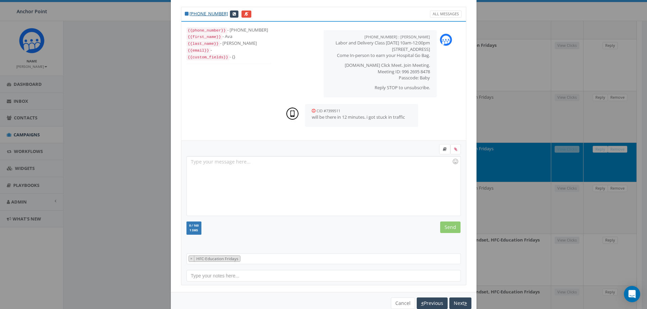
scroll to position [31, 0]
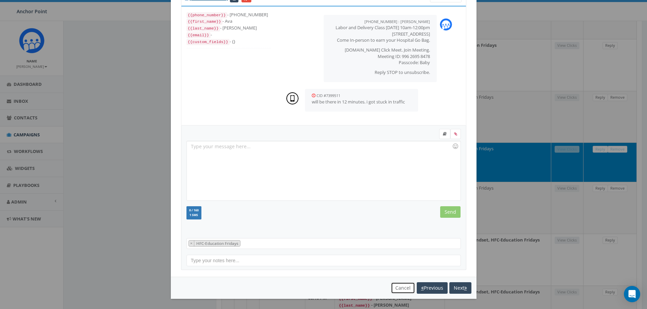
click at [396, 290] on button "Cancel" at bounding box center [403, 289] width 24 height 12
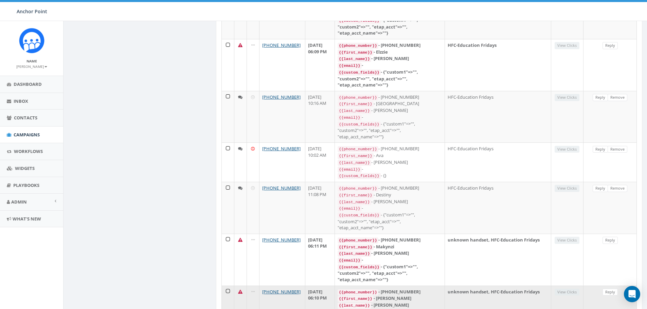
scroll to position [0, 0]
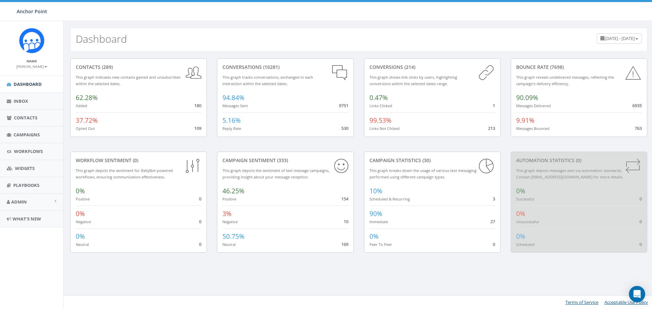
scroll to position [247, 0]
click at [22, 200] on span "Admin" at bounding box center [19, 202] width 16 height 6
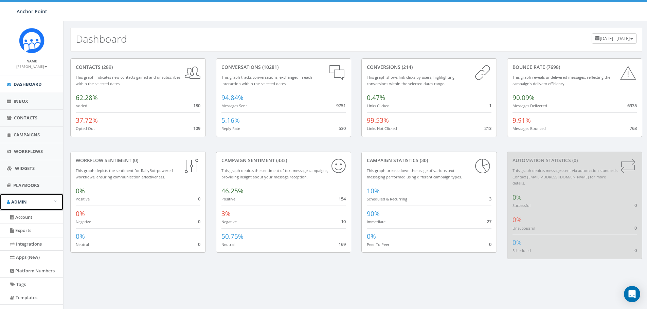
scroll to position [68, 0]
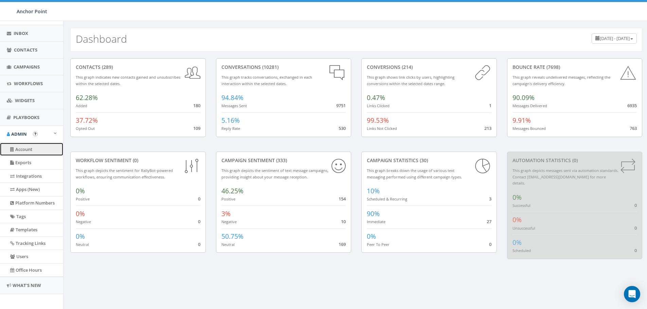
click at [29, 152] on link "Account" at bounding box center [31, 149] width 63 height 13
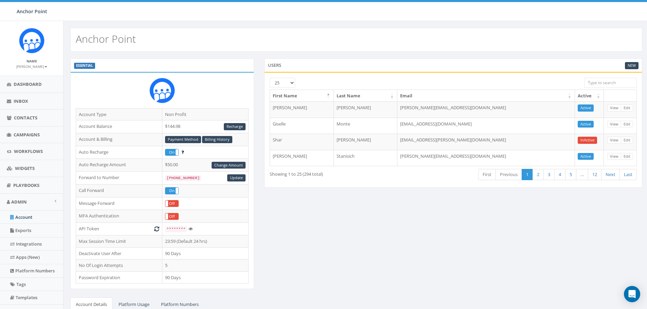
scroll to position [247, 0]
click at [537, 173] on link "2" at bounding box center [538, 174] width 11 height 11
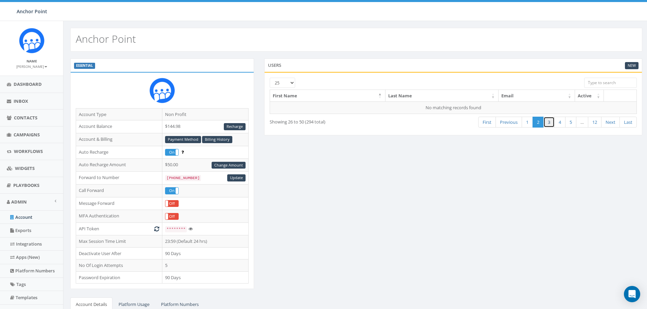
click at [550, 121] on link "3" at bounding box center [549, 122] width 11 height 11
click at [558, 122] on link "4" at bounding box center [559, 122] width 11 height 11
click at [530, 122] on link "1" at bounding box center [527, 122] width 11 height 11
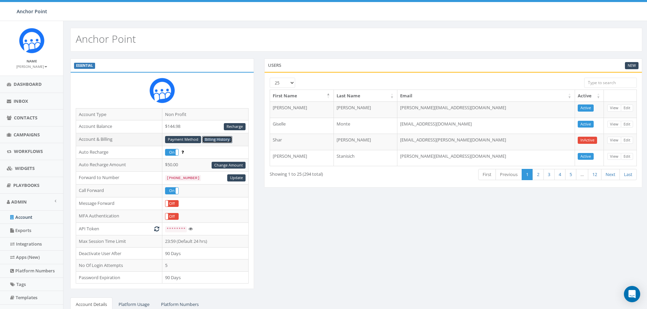
click at [222, 140] on link "Billing History" at bounding box center [217, 139] width 30 height 7
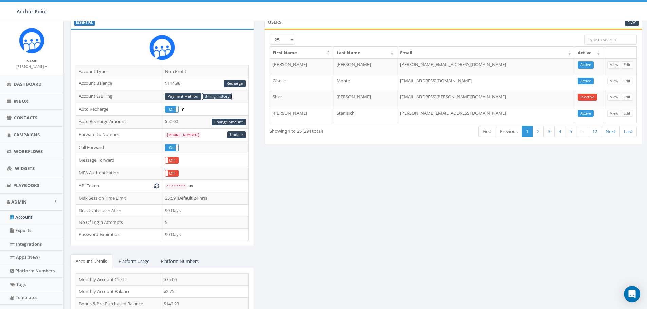
scroll to position [89, 0]
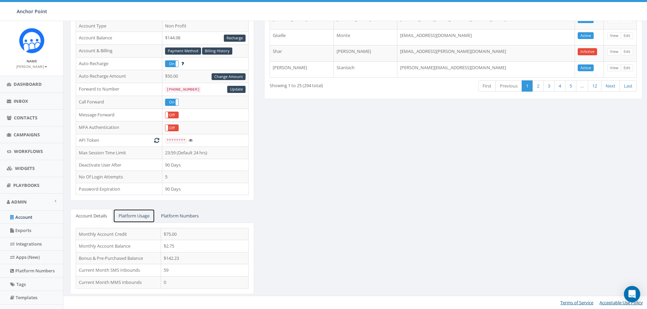
click at [140, 214] on link "Platform Usage" at bounding box center [134, 216] width 42 height 14
click at [194, 217] on link "Platform Numbers" at bounding box center [180, 216] width 49 height 14
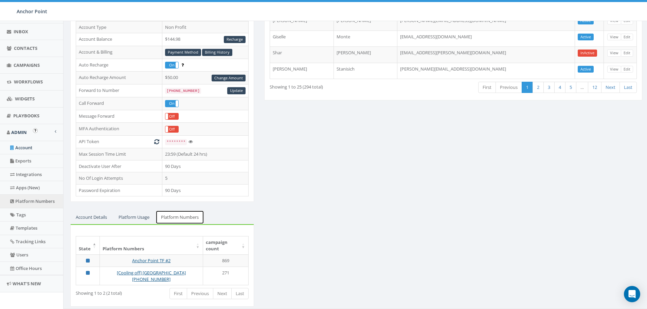
scroll to position [72, 0]
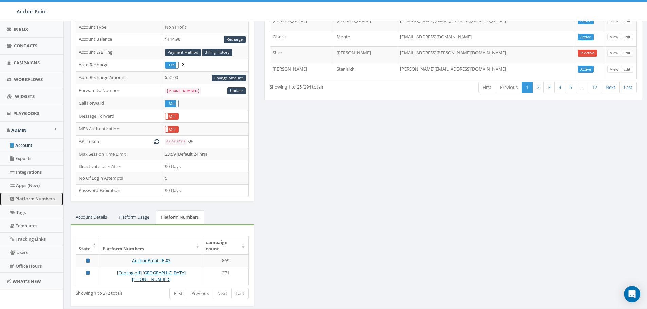
click at [42, 199] on link "Platform Numbers" at bounding box center [31, 199] width 63 height 13
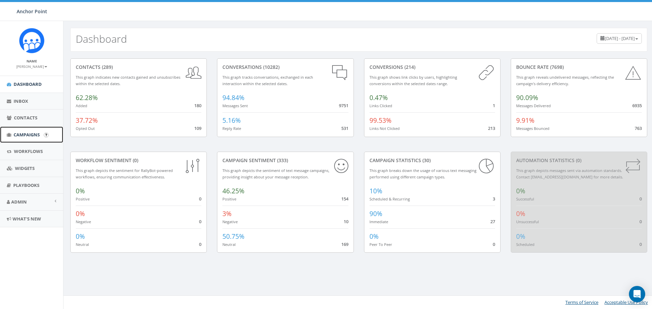
click at [26, 135] on span "Campaigns" at bounding box center [27, 135] width 26 height 6
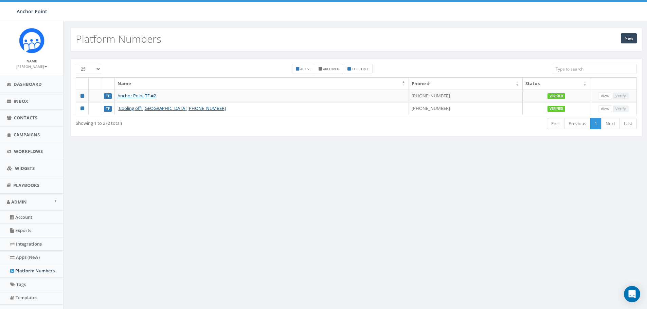
scroll to position [247, 0]
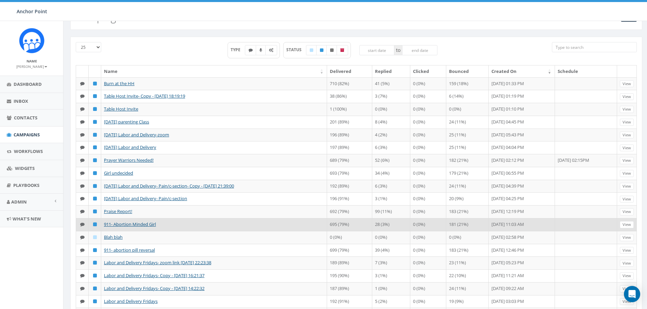
scroll to position [34, 0]
